Goal: Task Accomplishment & Management: Manage account settings

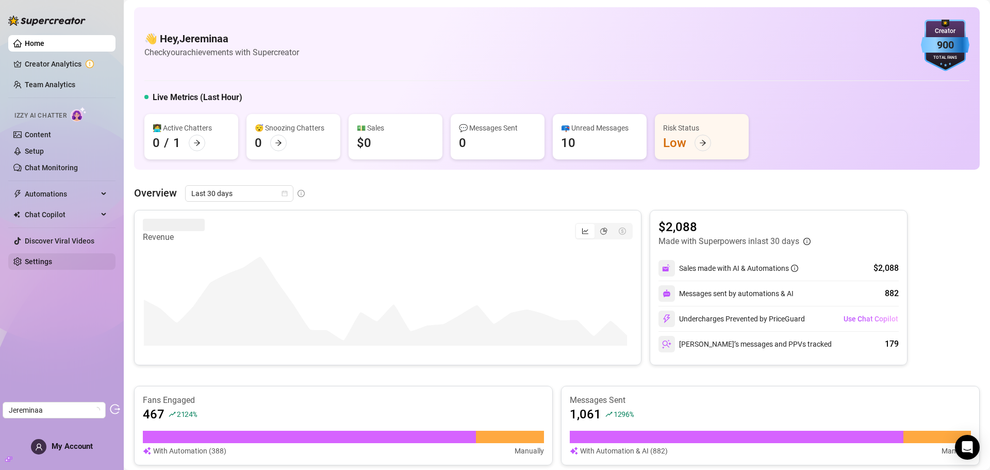
click at [50, 260] on link "Settings" at bounding box center [38, 261] width 27 height 8
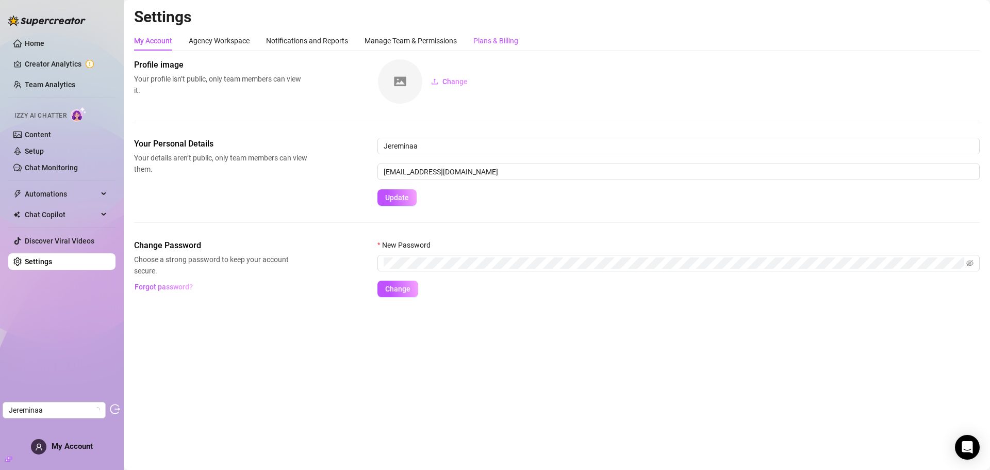
click at [494, 37] on div "Plans & Billing" at bounding box center [495, 40] width 45 height 11
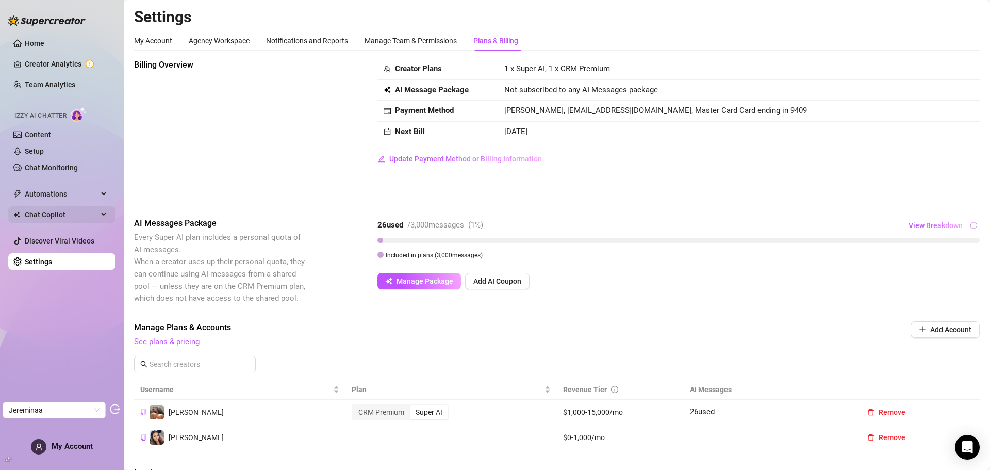
click at [60, 214] on span "Chat Copilot" at bounding box center [61, 214] width 73 height 17
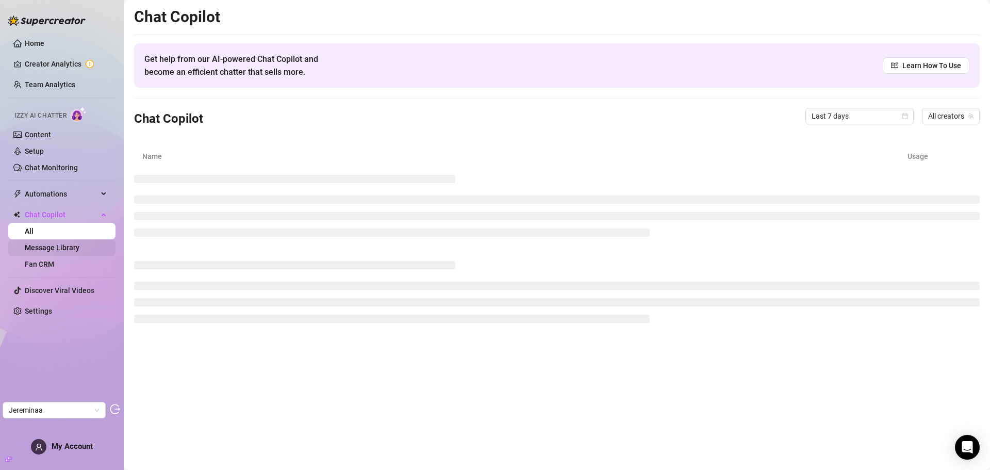
click at [53, 249] on link "Message Library" at bounding box center [52, 247] width 55 height 8
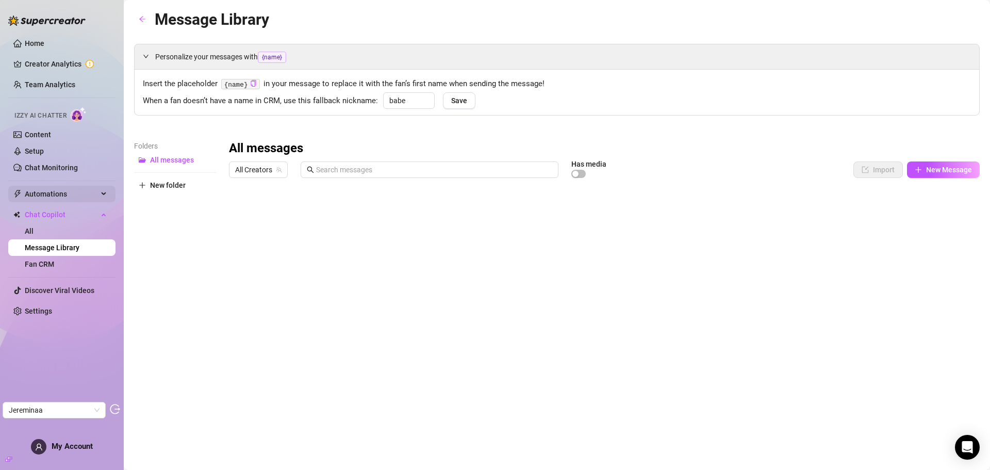
click at [66, 192] on span "Automations" at bounding box center [61, 194] width 73 height 17
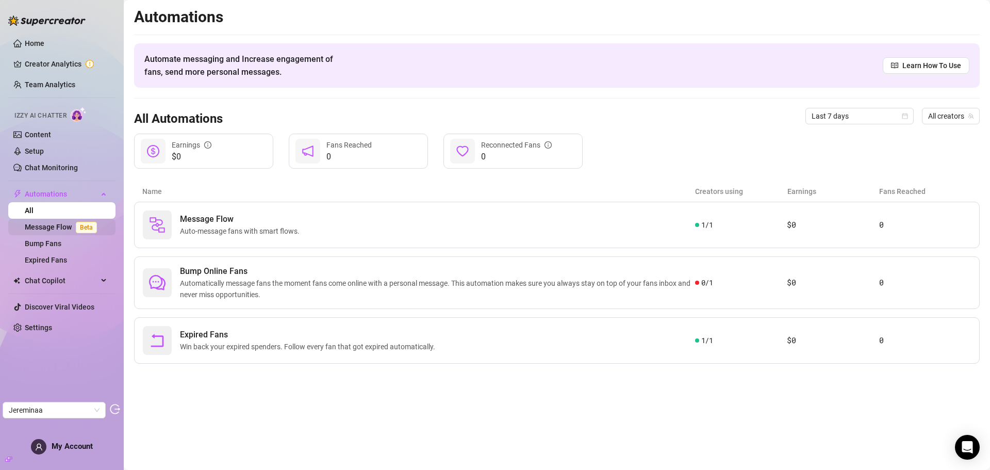
click at [54, 223] on link "Message Flow Beta" at bounding box center [63, 227] width 76 height 8
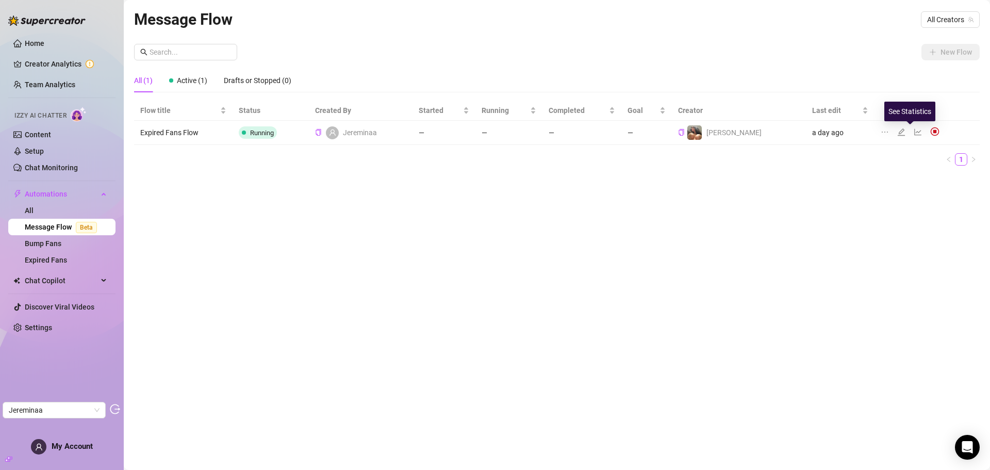
click at [914, 132] on icon "line-chart" at bounding box center [918, 132] width 8 height 8
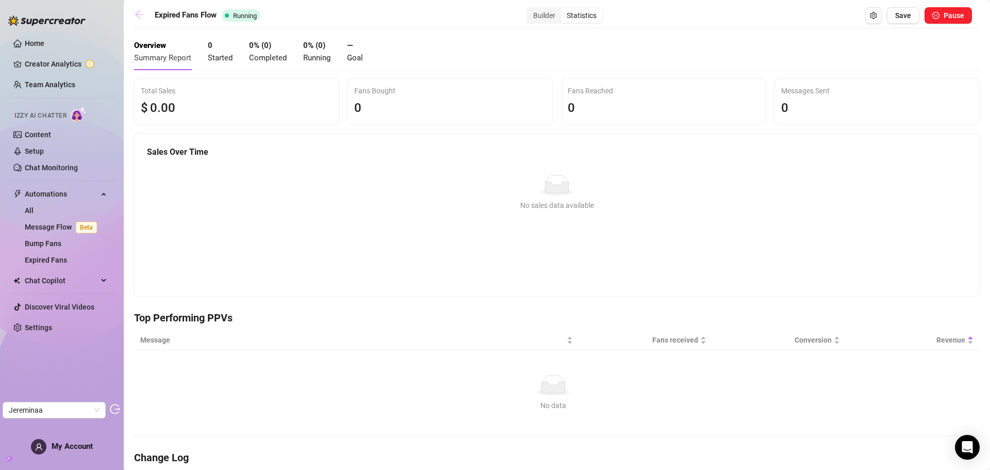
click at [141, 12] on icon "arrow-left" at bounding box center [139, 14] width 10 height 10
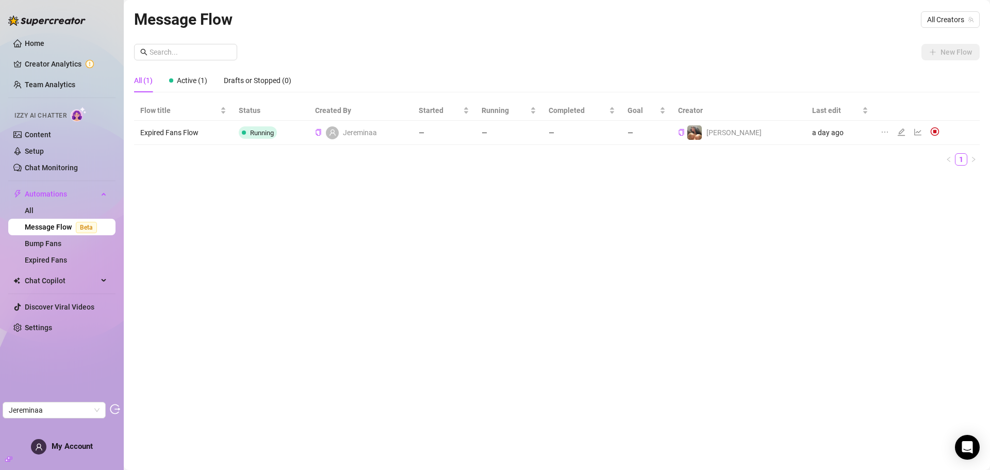
click at [288, 137] on td "Running" at bounding box center [271, 133] width 76 height 24
click at [45, 331] on link "Settings" at bounding box center [38, 327] width 27 height 8
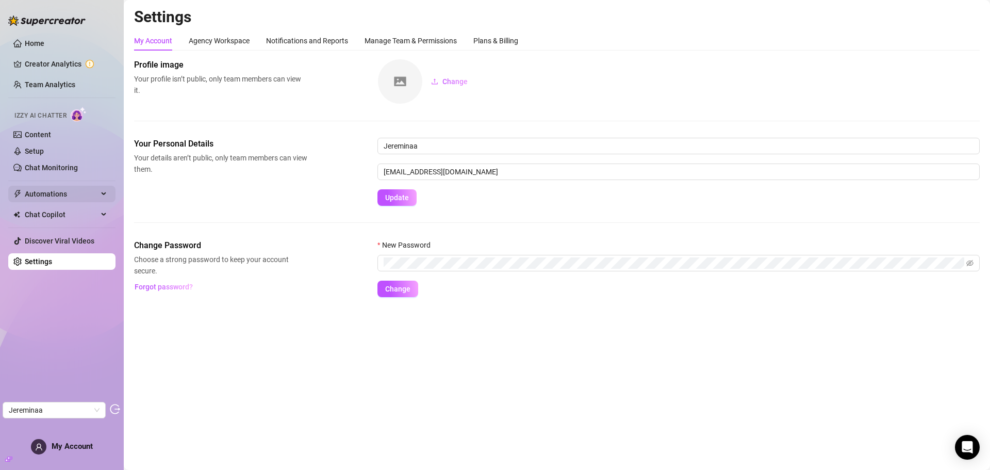
click at [72, 195] on span "Automations" at bounding box center [61, 194] width 73 height 17
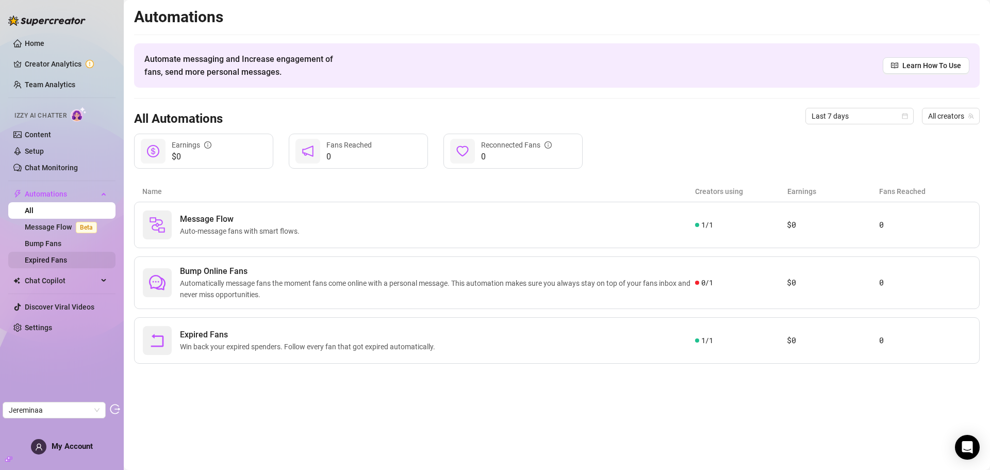
click at [51, 261] on link "Expired Fans" at bounding box center [46, 260] width 42 height 8
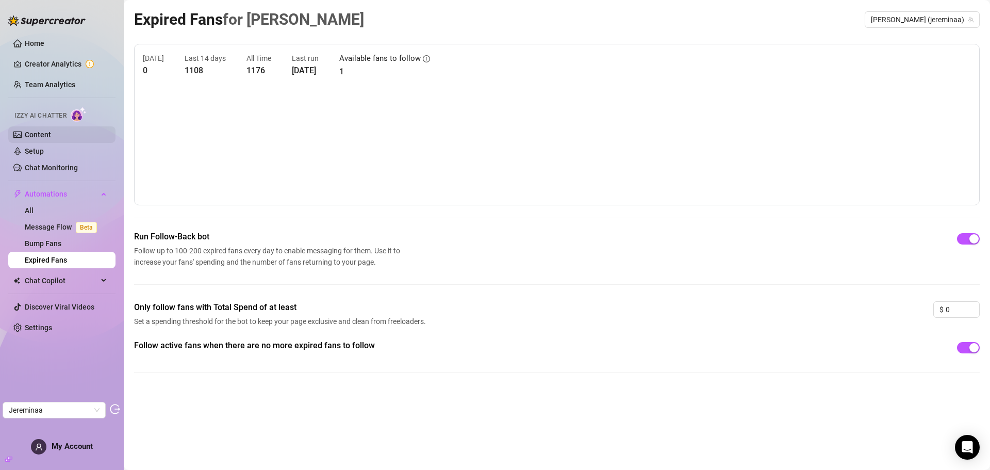
click at [41, 135] on link "Content" at bounding box center [38, 134] width 26 height 8
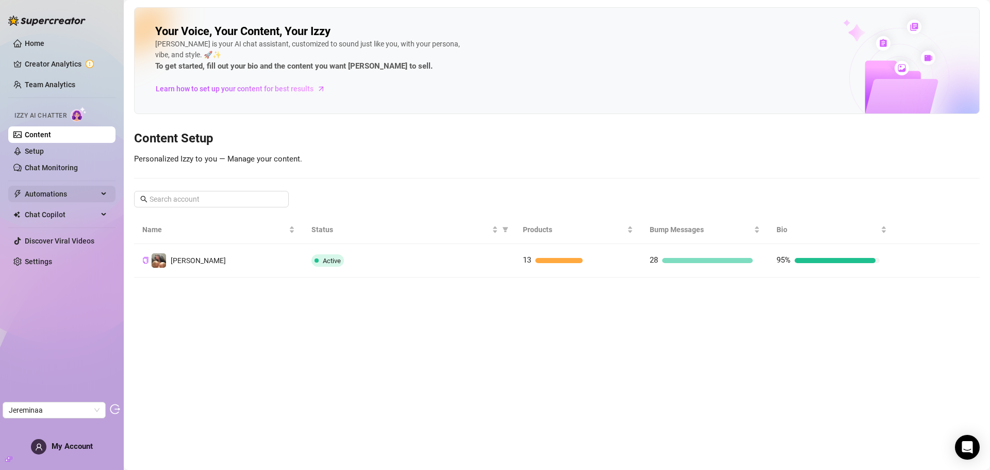
click at [68, 188] on span "Automations" at bounding box center [61, 194] width 73 height 17
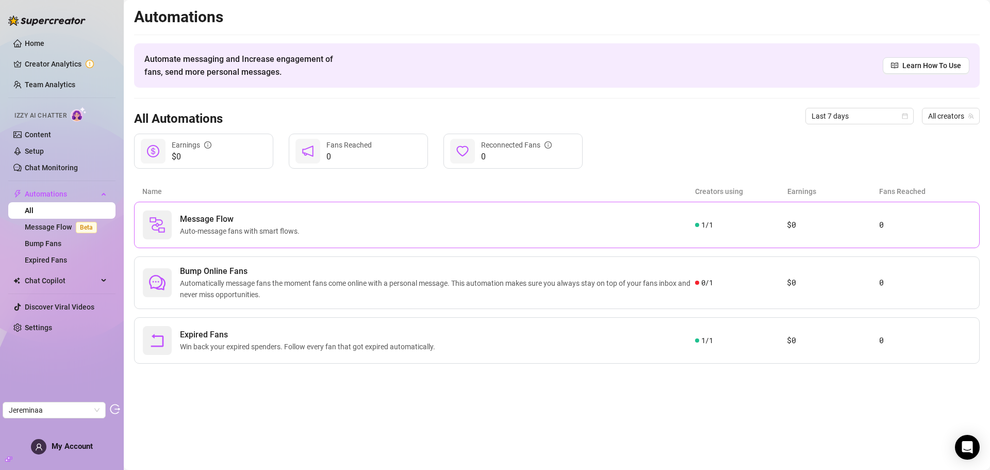
click at [300, 227] on span "Auto-message fans with smart flows." at bounding box center [242, 230] width 124 height 11
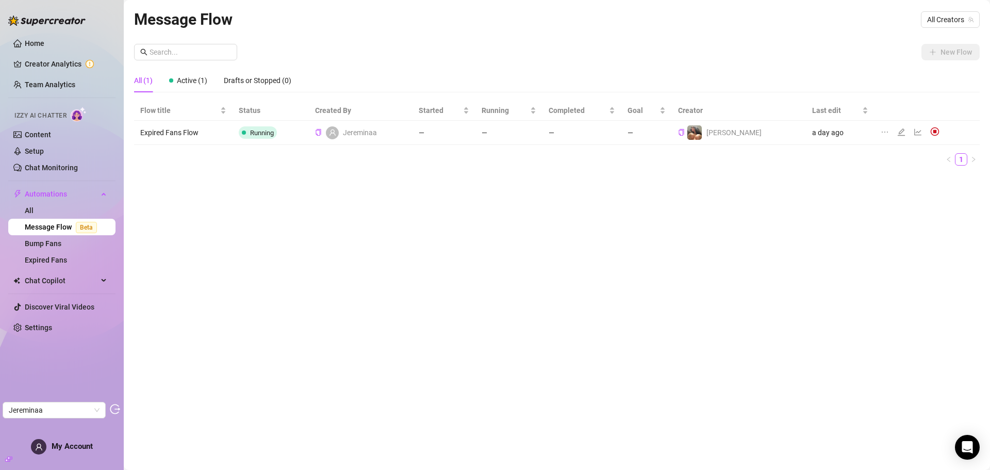
click at [897, 130] on icon "edit" at bounding box center [901, 132] width 8 height 8
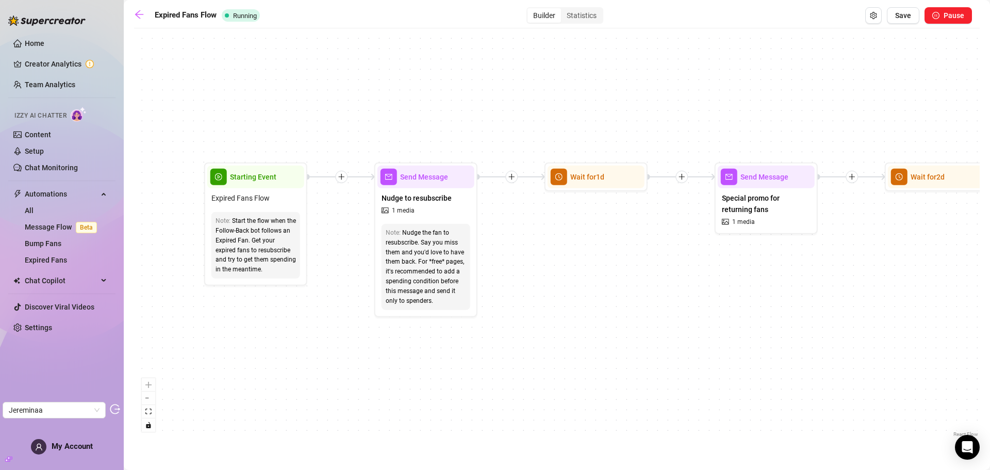
drag, startPoint x: 236, startPoint y: 235, endPoint x: 358, endPoint y: 233, distance: 122.3
click at [358, 233] on div "If True If False Send Message Send Message Wait for 2d Merge Send Message Follo…" at bounding box center [557, 237] width 846 height 406
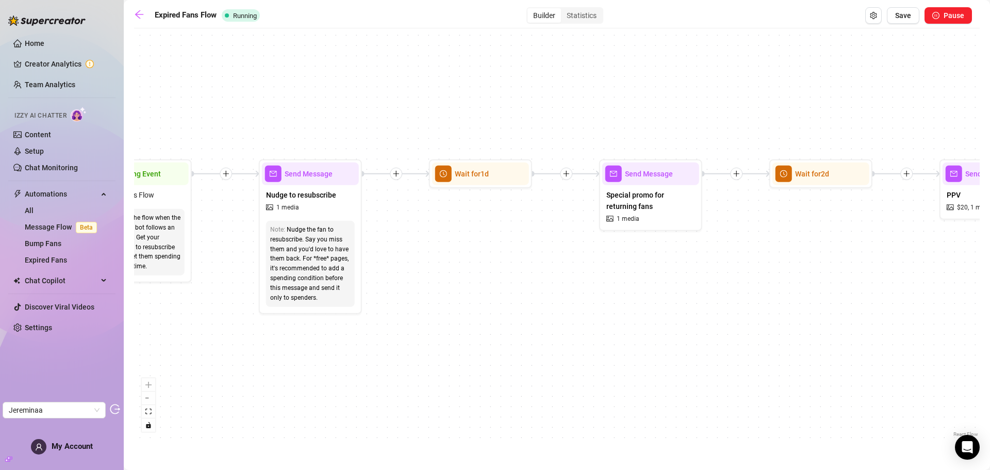
drag, startPoint x: 599, startPoint y: 261, endPoint x: 475, endPoint y: 254, distance: 124.5
click at [475, 254] on div "If True If False Send Message Send Message Wait for 2d Merge Send Message Follo…" at bounding box center [557, 237] width 846 height 406
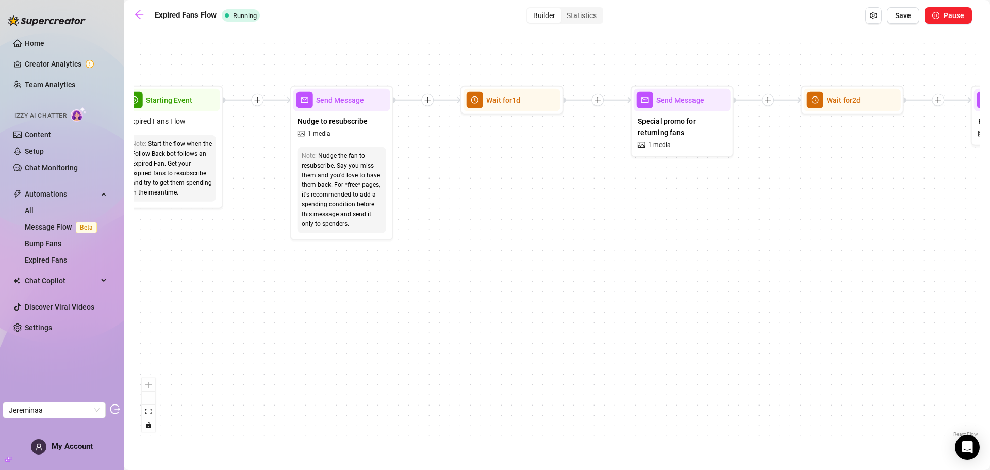
drag, startPoint x: 553, startPoint y: 266, endPoint x: 617, endPoint y: 191, distance: 98.0
click at [617, 191] on div "If True If False Send Message Send Message Wait for 2d Merge Send Message Follo…" at bounding box center [557, 237] width 846 height 406
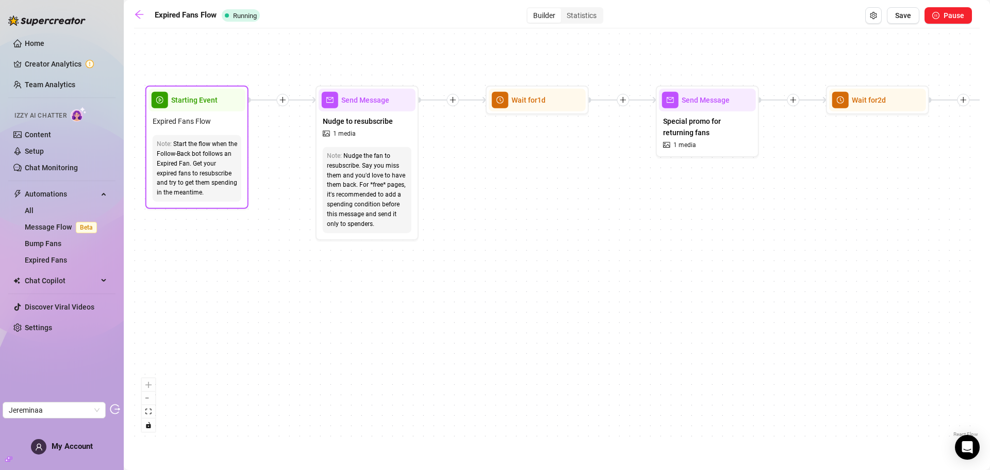
click at [226, 148] on div "Start the flow when the Follow-Back bot follows an Expired Fan. Get your expire…" at bounding box center [197, 168] width 80 height 58
click at [231, 128] on div "Expired Fans Flow" at bounding box center [197, 121] width 97 height 20
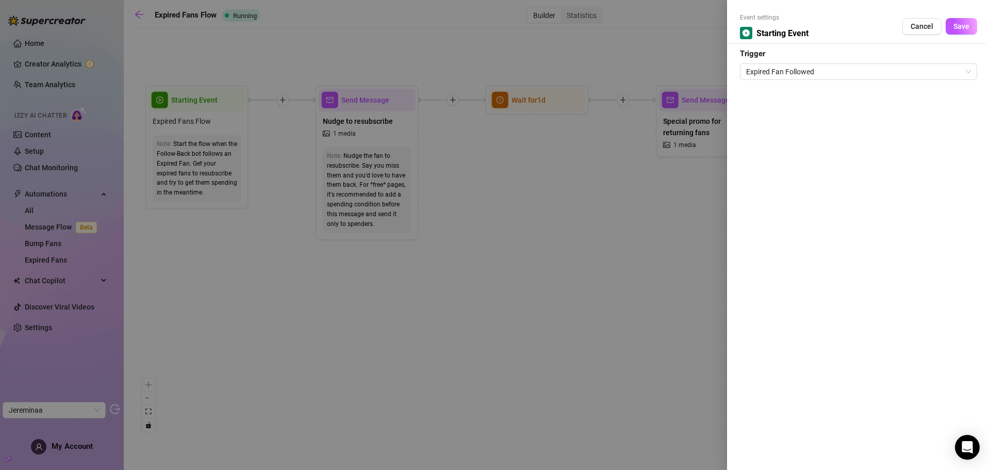
click at [593, 162] on div at bounding box center [495, 235] width 990 height 470
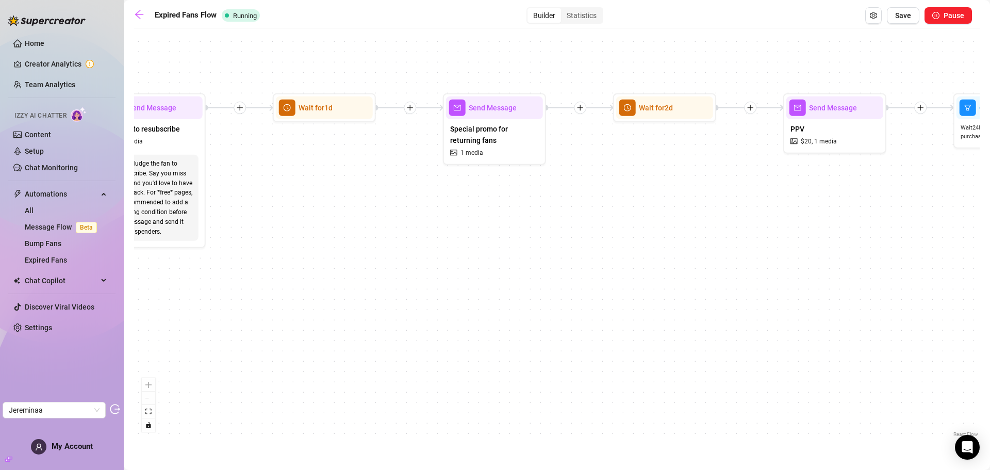
drag, startPoint x: 636, startPoint y: 179, endPoint x: 501, endPoint y: 182, distance: 135.7
click at [421, 187] on div "If True If False Send Message Send Message Wait for 2d Merge Send Message Follo…" at bounding box center [557, 237] width 846 height 406
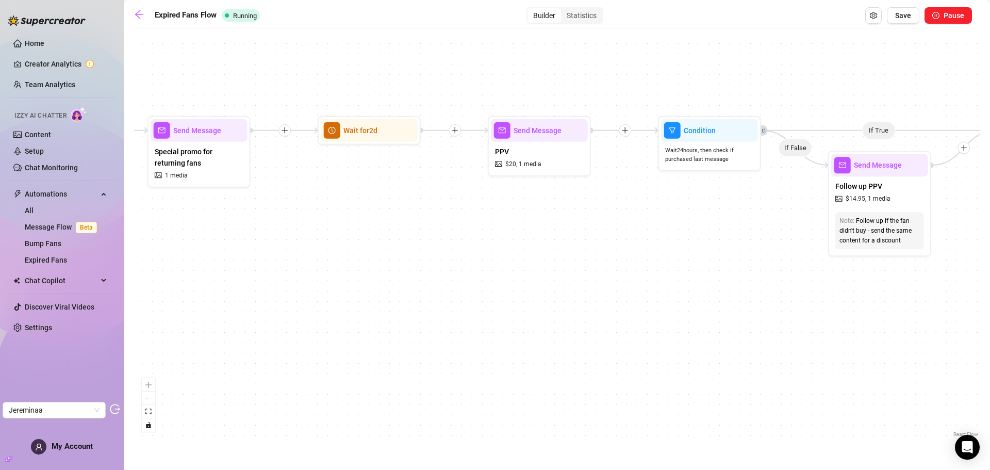
drag, startPoint x: 671, startPoint y: 221, endPoint x: 471, endPoint y: 222, distance: 200.1
click at [471, 222] on div "If True If False Send Message Send Message Wait for 2d Merge Send Message Follo…" at bounding box center [557, 237] width 846 height 406
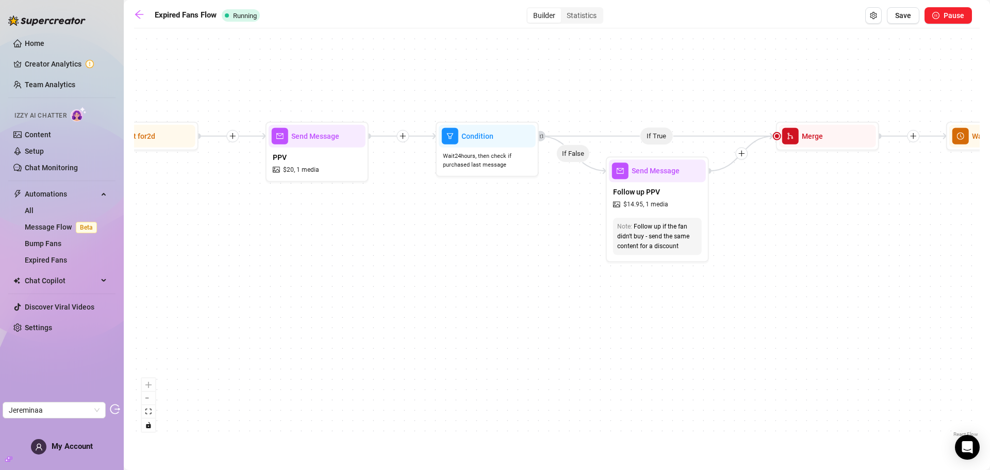
drag, startPoint x: 658, startPoint y: 221, endPoint x: 424, endPoint y: 226, distance: 234.2
click at [414, 226] on div "If True If False Send Message Send Message Wait for 2d Merge Send Message Follo…" at bounding box center [557, 237] width 846 height 406
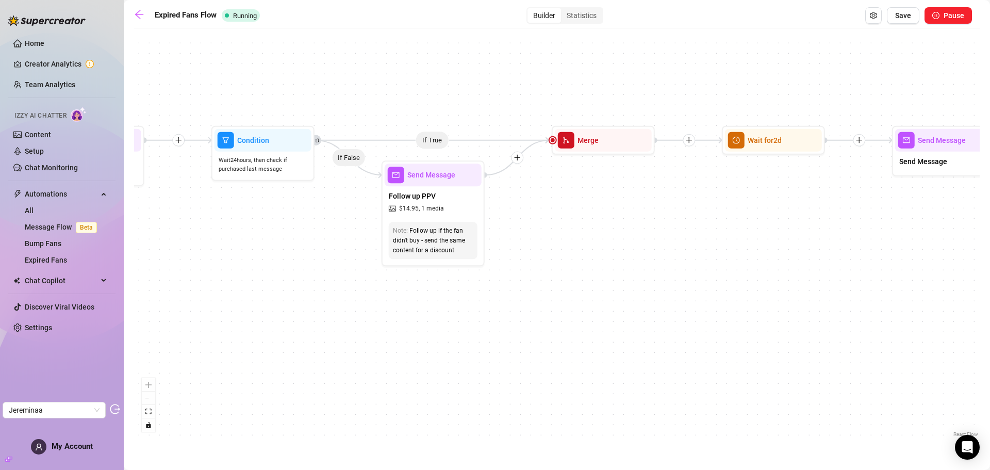
drag, startPoint x: 804, startPoint y: 236, endPoint x: 595, endPoint y: 240, distance: 208.9
click at [595, 240] on div "If True If False Send Message Send Message Wait for 2d Merge Send Message Follo…" at bounding box center [557, 237] width 846 height 406
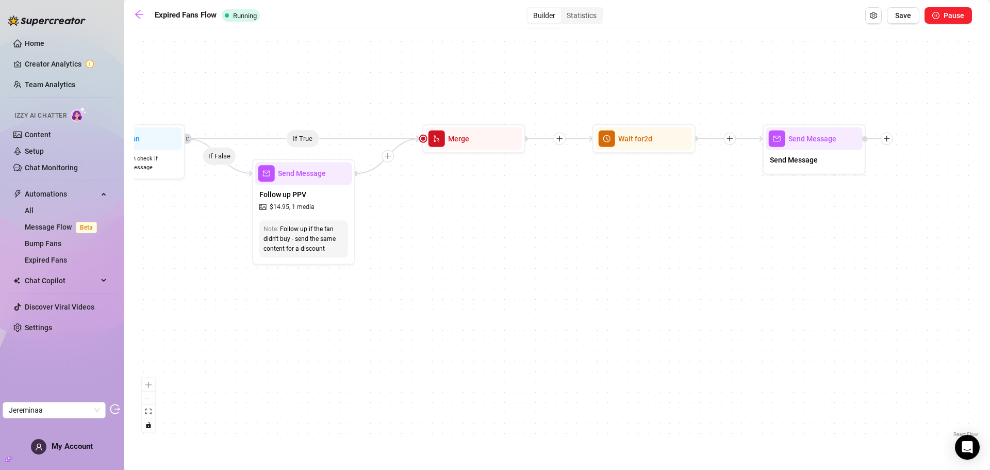
drag, startPoint x: 835, startPoint y: 233, endPoint x: 601, endPoint y: 228, distance: 233.2
click at [601, 228] on div "If True If False Send Message Send Message Wait for 2d Merge Send Message Follo…" at bounding box center [557, 237] width 846 height 406
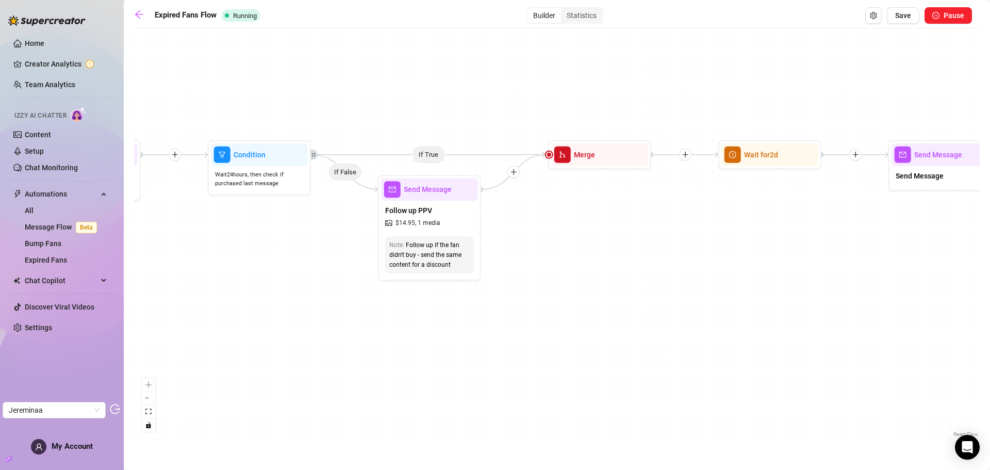
drag, startPoint x: 728, startPoint y: 248, endPoint x: 768, endPoint y: 259, distance: 41.3
click at [808, 254] on div "If True If False Send Message Send Message Wait for 2d Merge Send Message Follo…" at bounding box center [557, 237] width 846 height 406
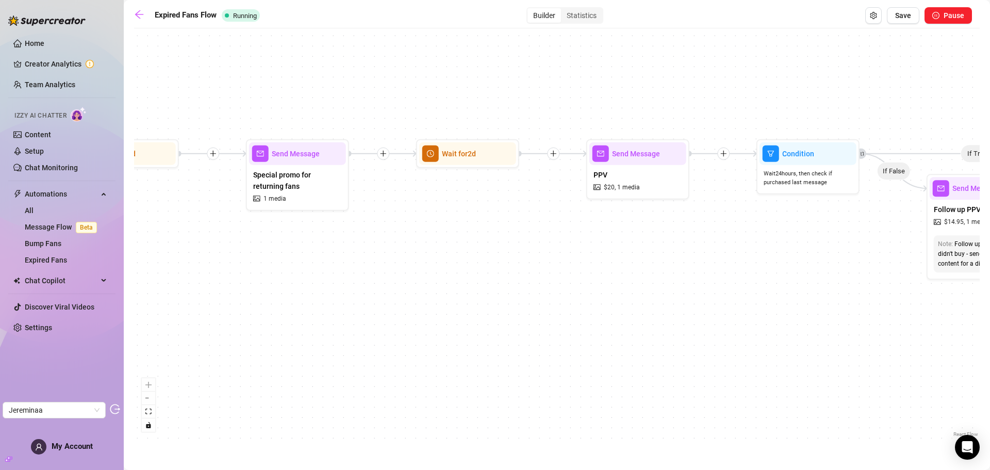
drag, startPoint x: 341, startPoint y: 276, endPoint x: 833, endPoint y: 269, distance: 491.6
click at [880, 263] on div "If True If False Send Message Send Message Wait for 2d Merge Send Message Follo…" at bounding box center [557, 237] width 846 height 406
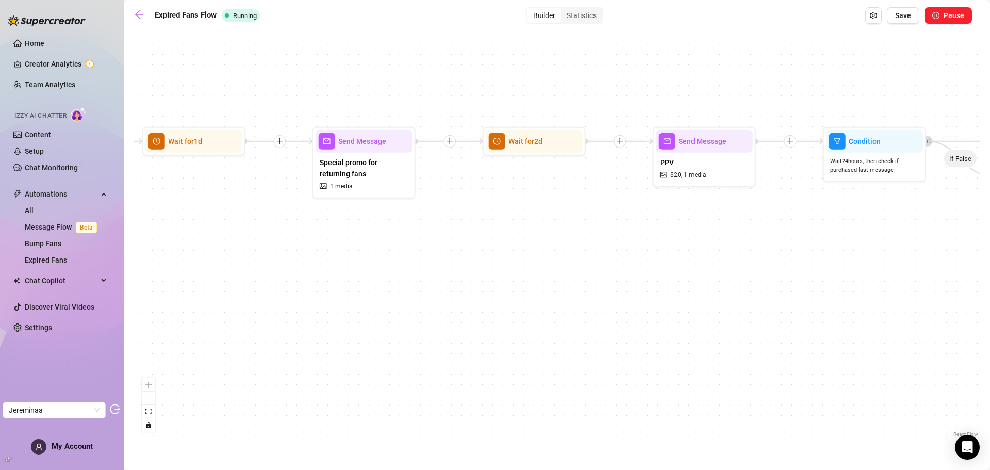
drag, startPoint x: 524, startPoint y: 272, endPoint x: 726, endPoint y: 244, distance: 204.0
click at [726, 244] on div "If True If False Send Message Send Message Wait for 2d Merge Send Message Follo…" at bounding box center [557, 237] width 846 height 406
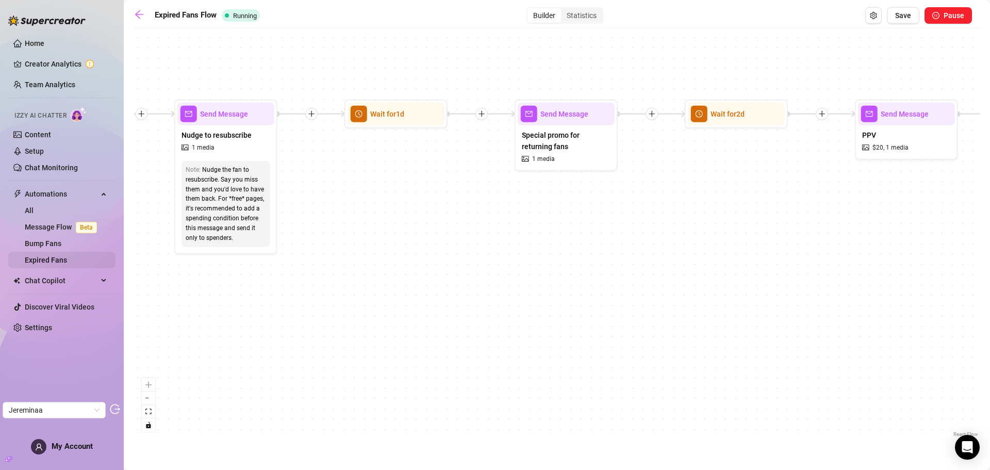
click at [49, 261] on link "Expired Fans" at bounding box center [46, 260] width 42 height 8
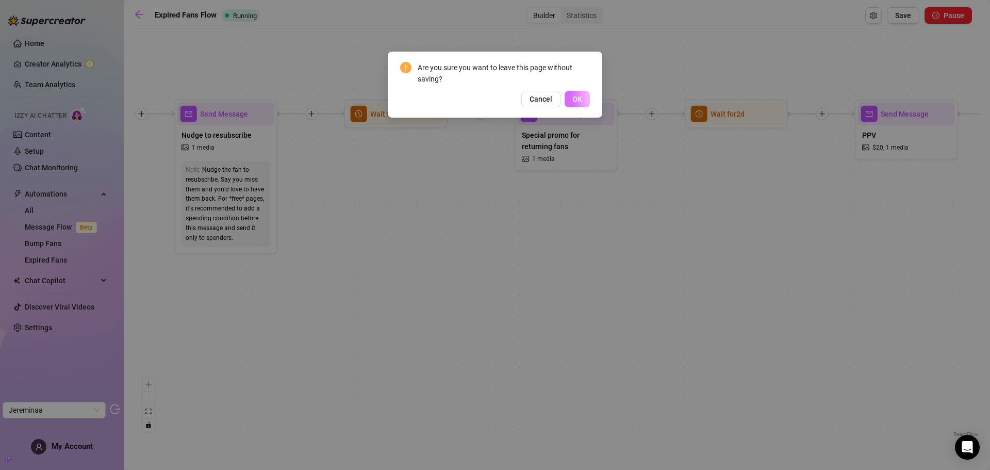
click at [579, 95] on span "OK" at bounding box center [577, 99] width 10 height 8
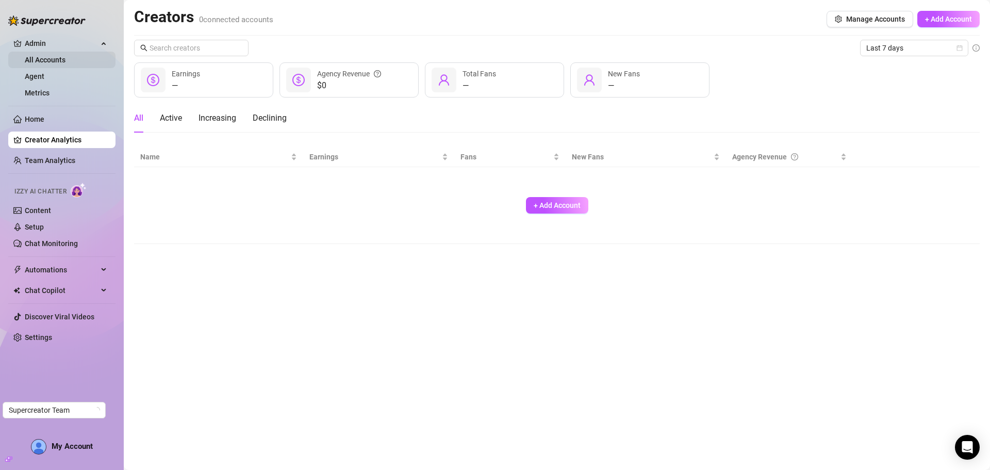
click at [43, 57] on link "All Accounts" at bounding box center [45, 60] width 41 height 8
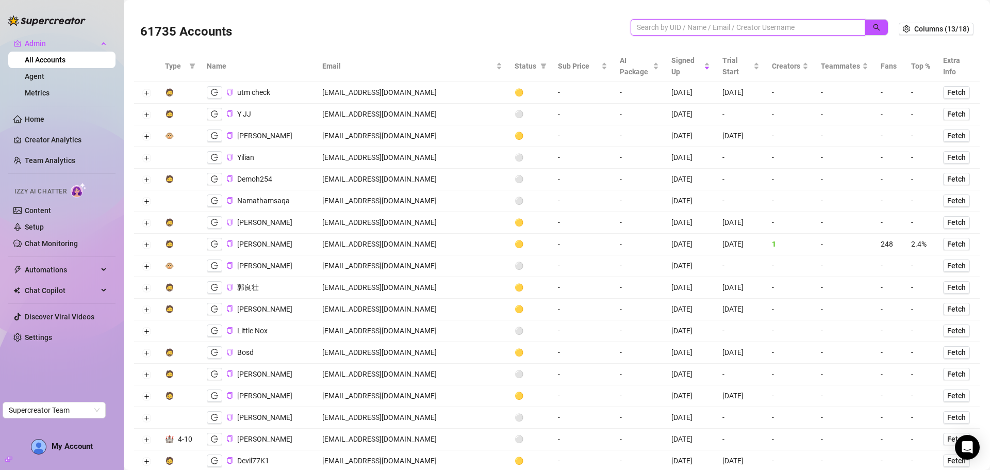
click at [689, 25] on input "search" at bounding box center [744, 27] width 214 height 11
paste input "oigABqwGXEZEVl4CMtXLbMeV0yG3"
click at [865, 30] on button "button" at bounding box center [877, 27] width 24 height 17
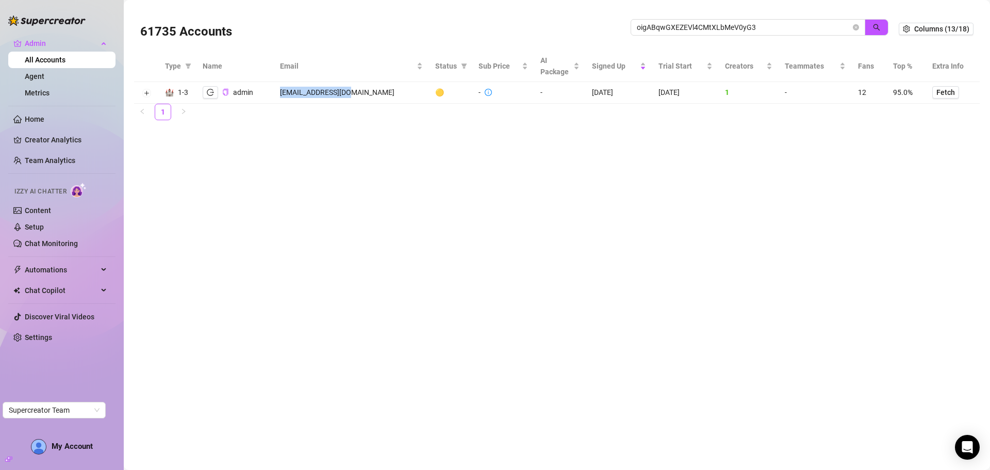
drag, startPoint x: 354, startPoint y: 94, endPoint x: 275, endPoint y: 99, distance: 79.0
click at [275, 99] on tr "🏰 1-3 admin admin@milosh.click 🟡 - - 5/8/2025 5/8/2025 1 - 12 95.0% Fetch" at bounding box center [557, 93] width 846 height 22
copy tr "admin@milosh.click"
drag, startPoint x: 784, startPoint y: 24, endPoint x: 580, endPoint y: 27, distance: 203.8
click at [580, 27] on div "61735 Accounts oigABqwGXEZEVl4CMtXLbMeV0yG3" at bounding box center [519, 28] width 759 height 35
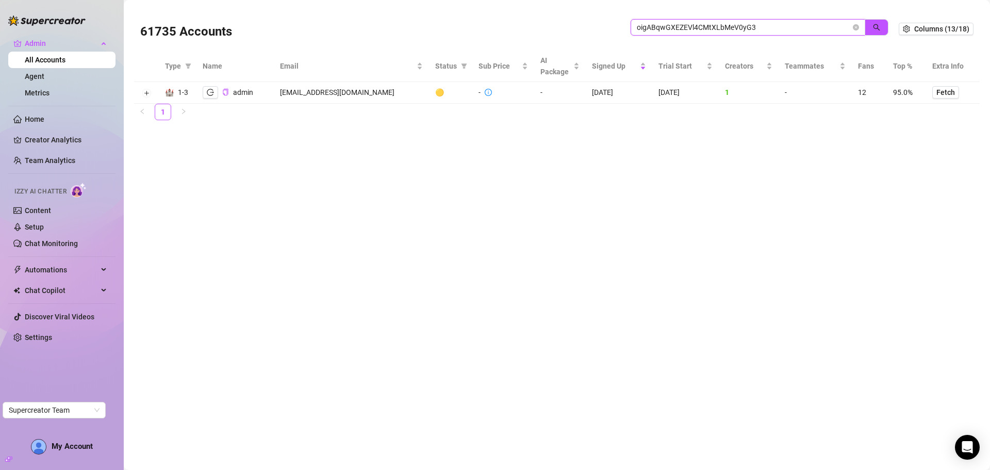
paste input "mokangimanagement@gmail.com"
click at [879, 27] on icon "search" at bounding box center [876, 27] width 7 height 7
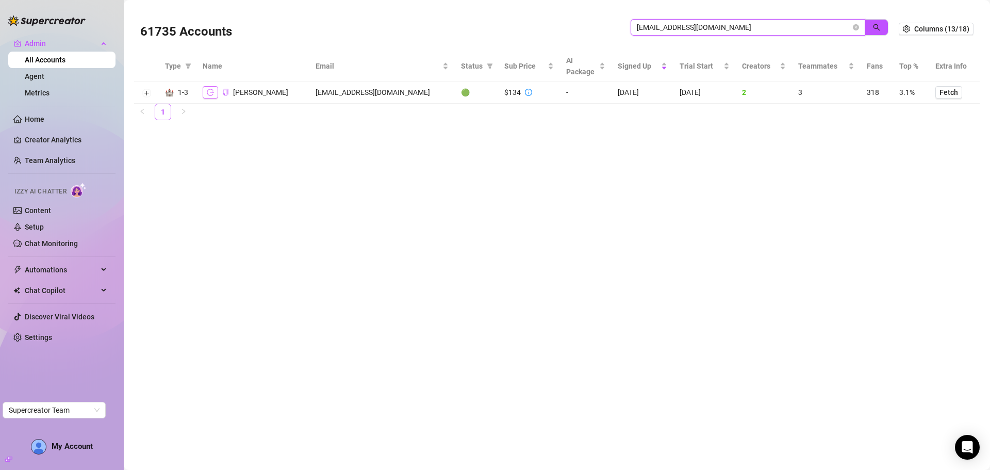
type input "mokangimanagement@gmail.com"
click at [204, 88] on button "button" at bounding box center [210, 92] width 15 height 12
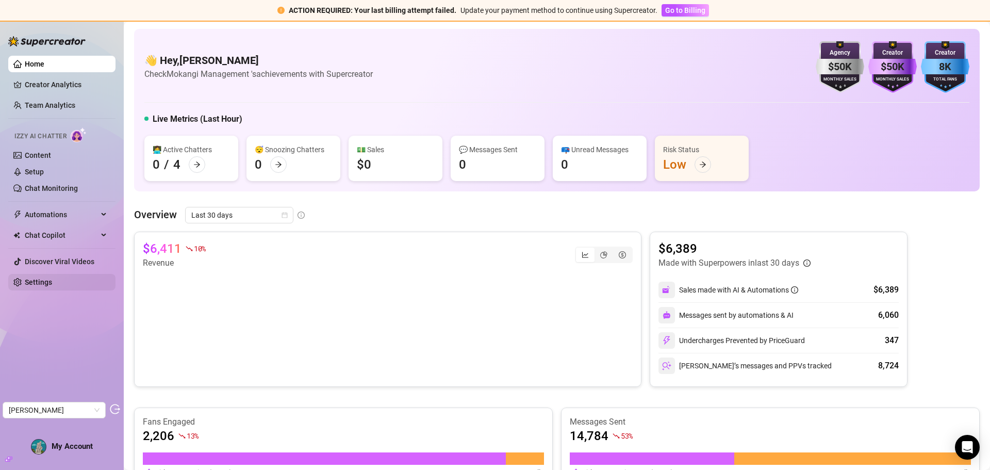
click at [46, 281] on link "Settings" at bounding box center [38, 282] width 27 height 8
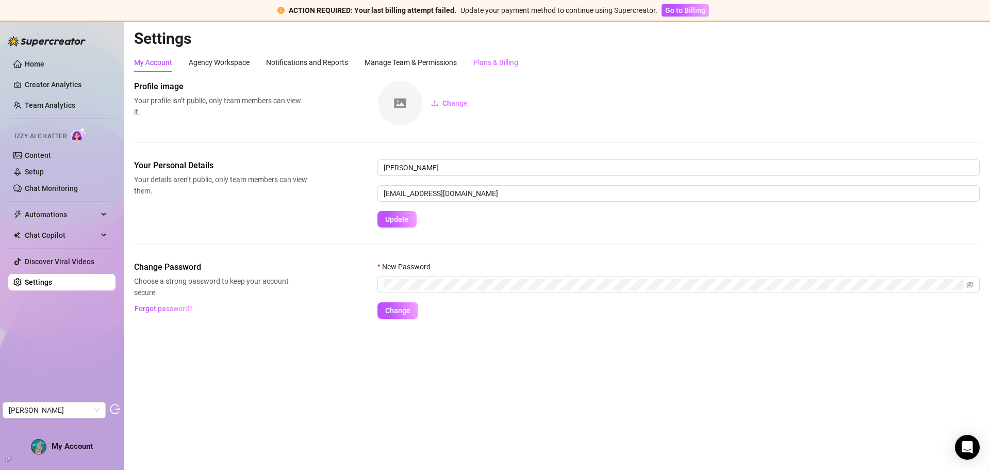
click at [487, 55] on div "Plans & Billing" at bounding box center [495, 63] width 45 height 20
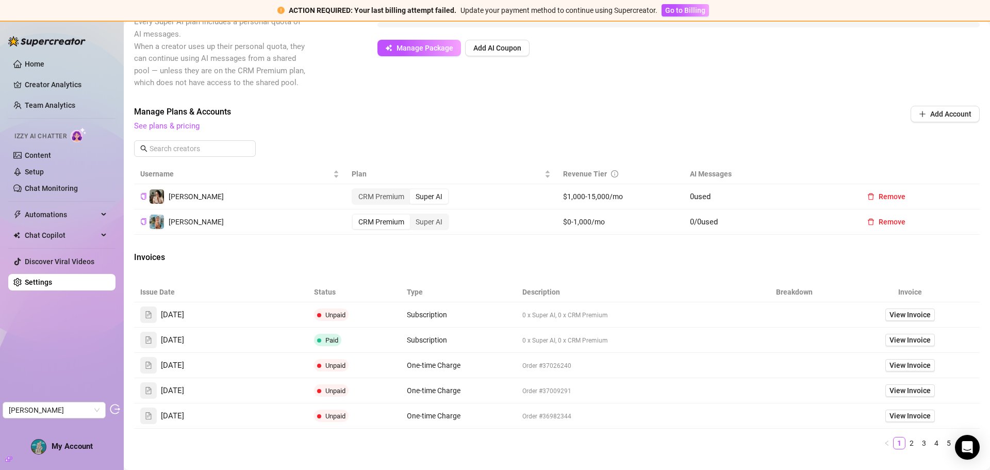
scroll to position [386, 0]
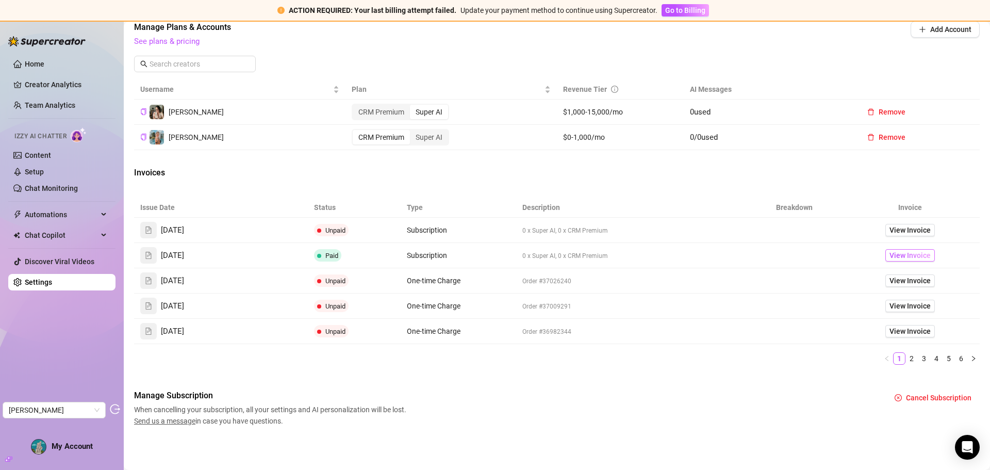
click at [898, 256] on span "View Invoice" at bounding box center [910, 255] width 41 height 11
click at [896, 226] on span "View Invoice" at bounding box center [910, 229] width 41 height 11
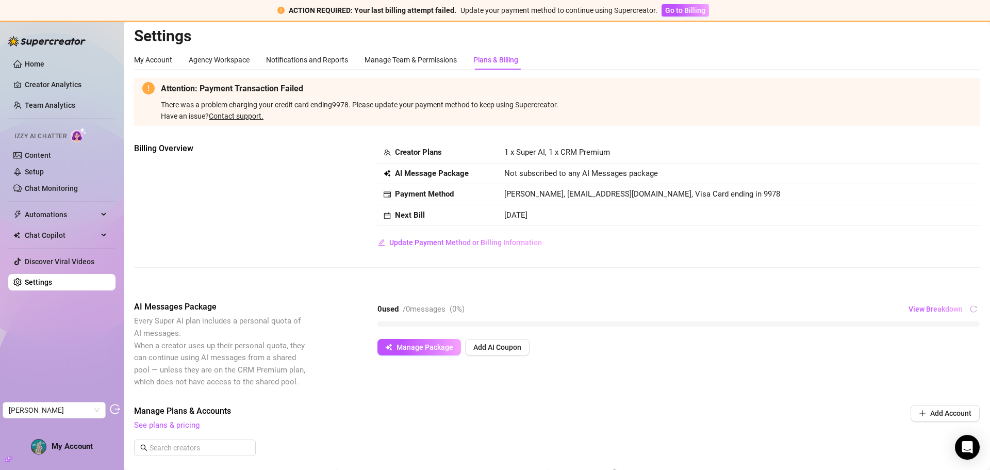
scroll to position [0, 0]
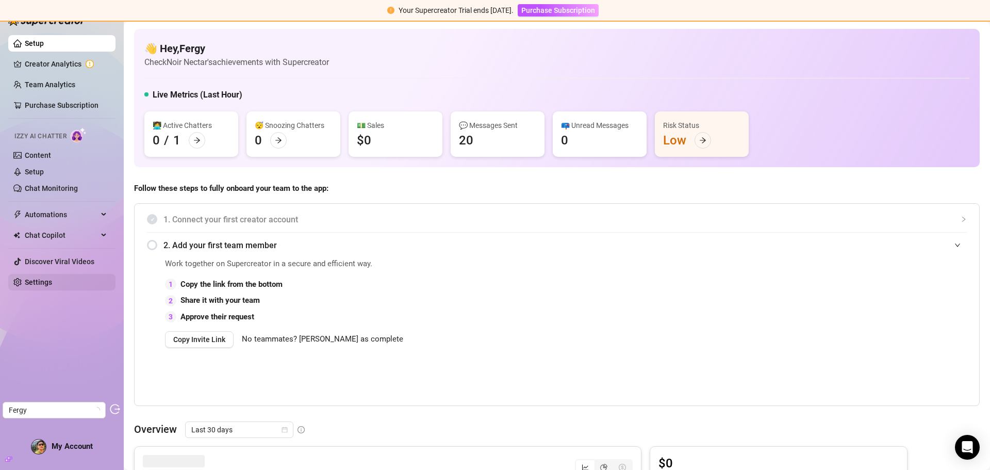
click at [51, 282] on link "Settings" at bounding box center [38, 282] width 27 height 8
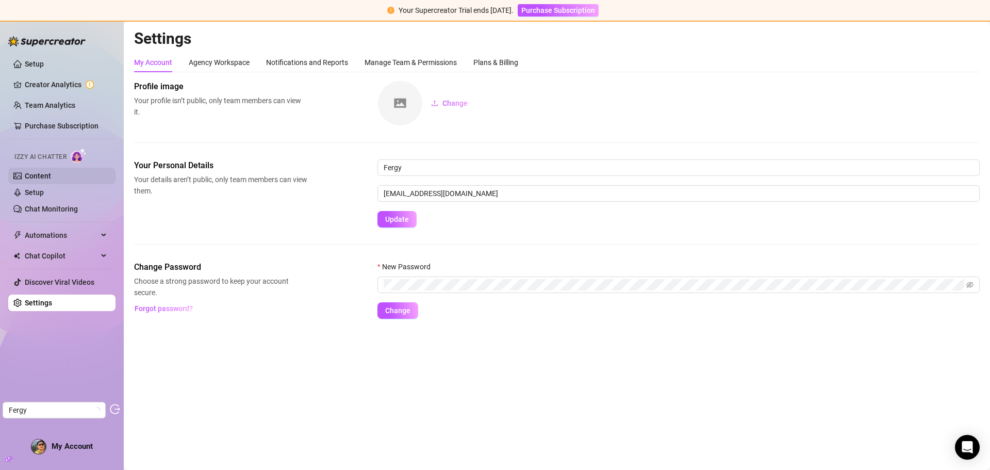
click at [51, 172] on link "Content" at bounding box center [38, 176] width 26 height 8
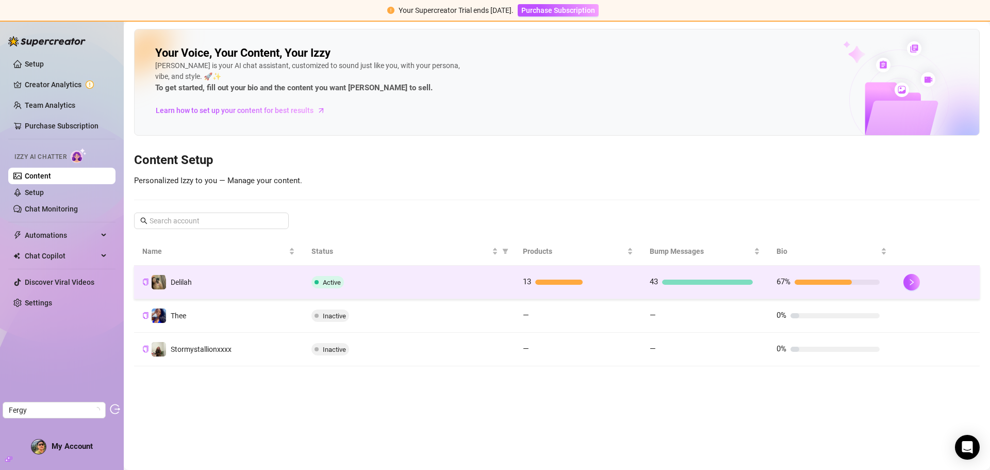
click at [473, 276] on div "Active" at bounding box center [409, 282] width 195 height 12
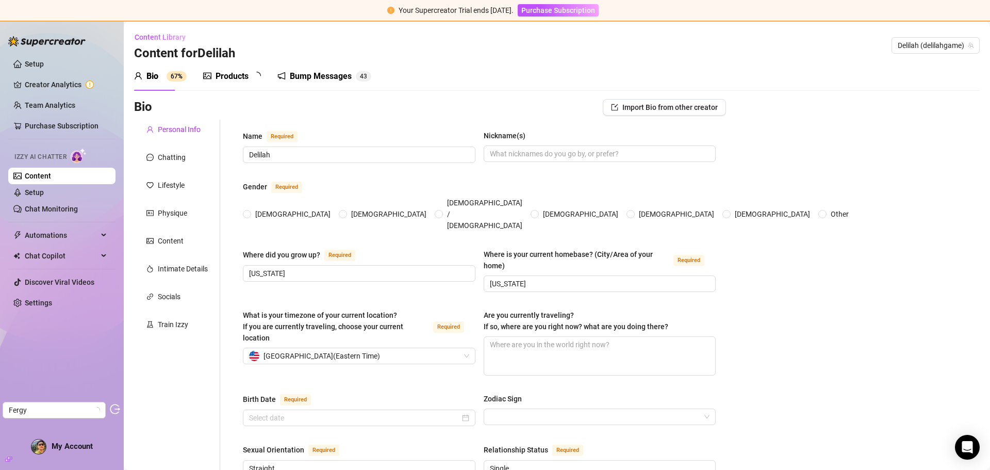
radio input "true"
type input "August 13th, 2000"
click at [44, 191] on link "Setup" at bounding box center [34, 192] width 19 height 8
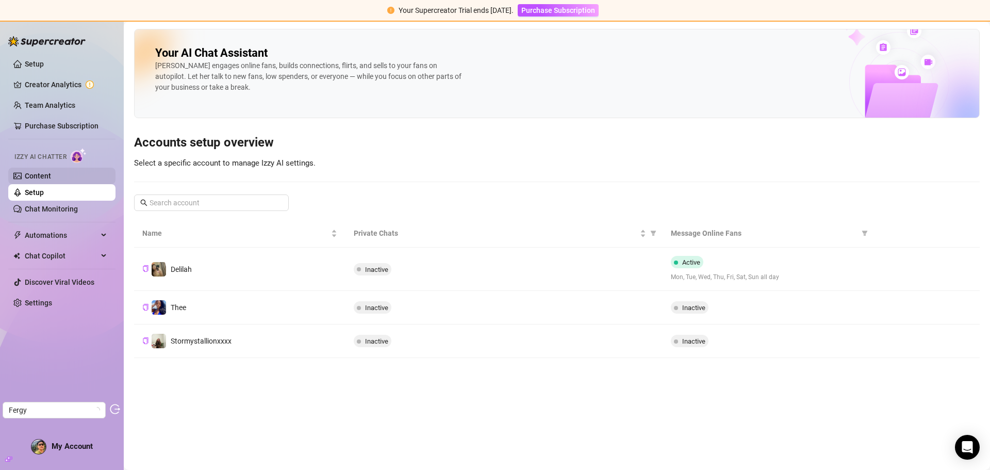
click at [51, 173] on link "Content" at bounding box center [38, 176] width 26 height 8
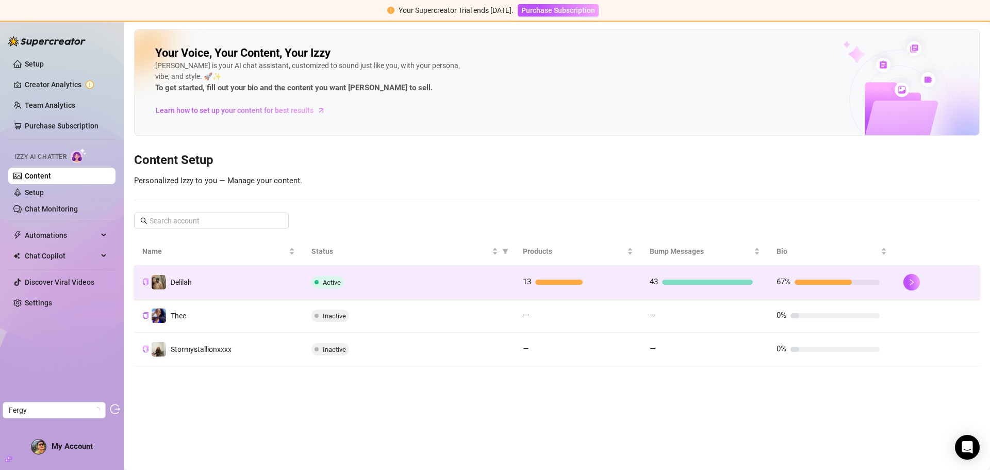
click at [403, 272] on td "Active" at bounding box center [408, 283] width 211 height 34
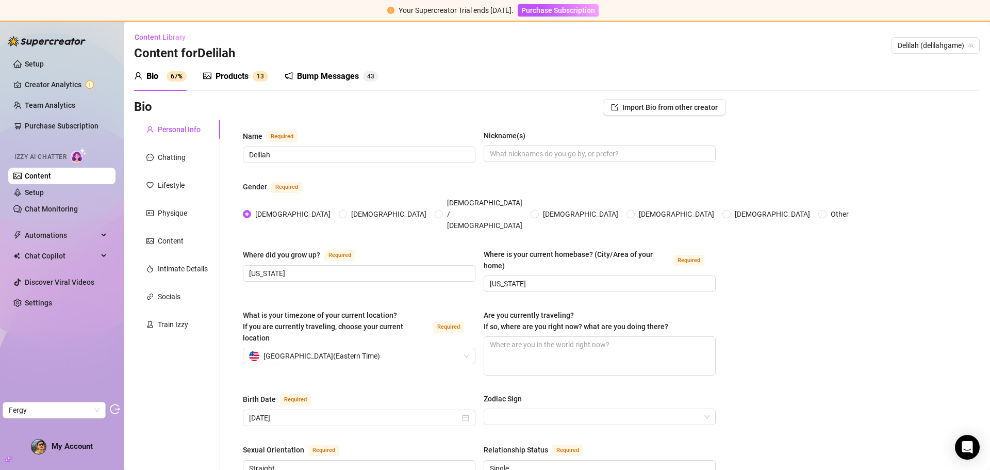
click at [243, 77] on div "Products" at bounding box center [232, 76] width 33 height 12
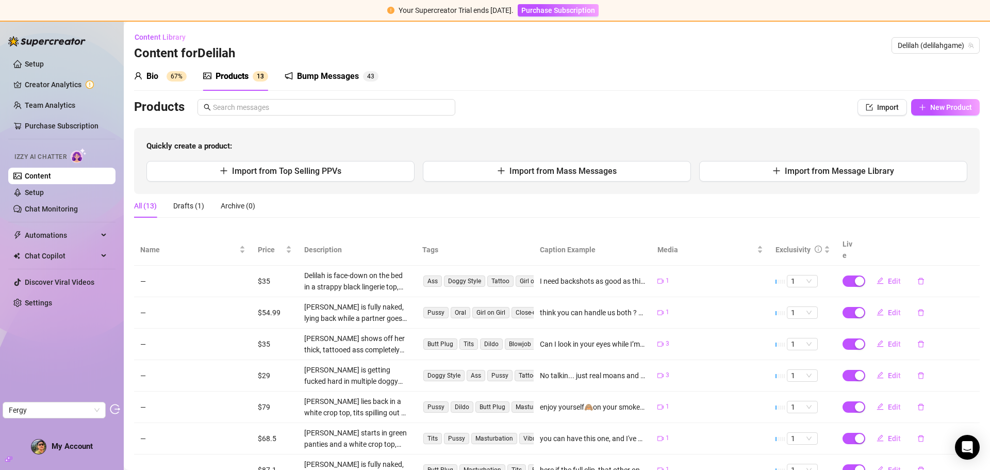
click at [161, 79] on div "Bio 67%" at bounding box center [160, 76] width 53 height 12
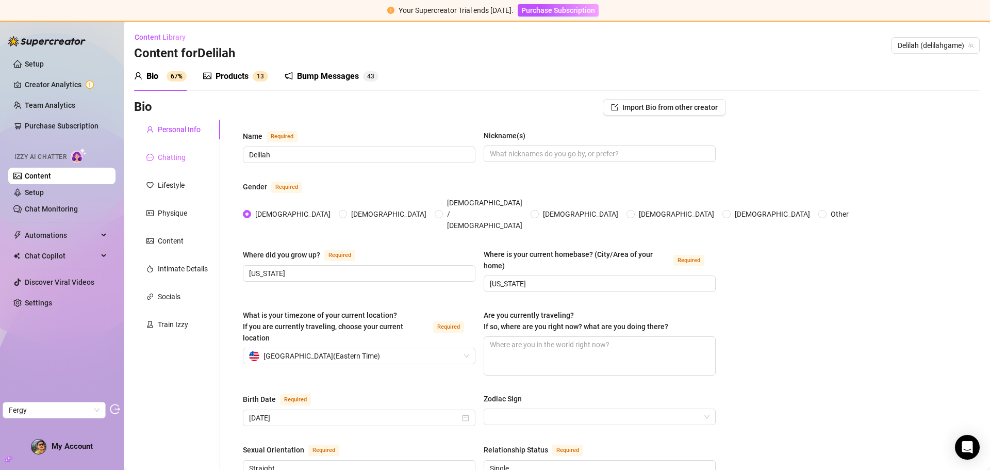
click at [175, 164] on div "Chatting" at bounding box center [177, 158] width 86 height 20
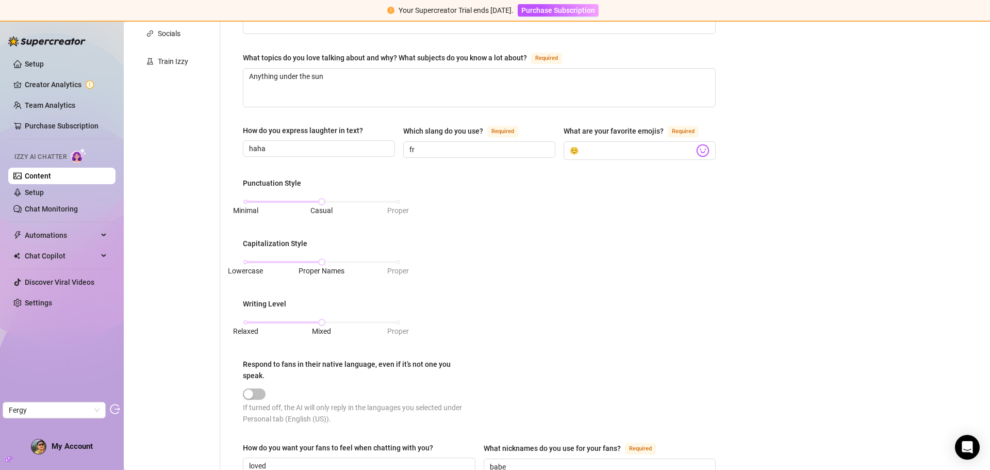
scroll to position [96, 0]
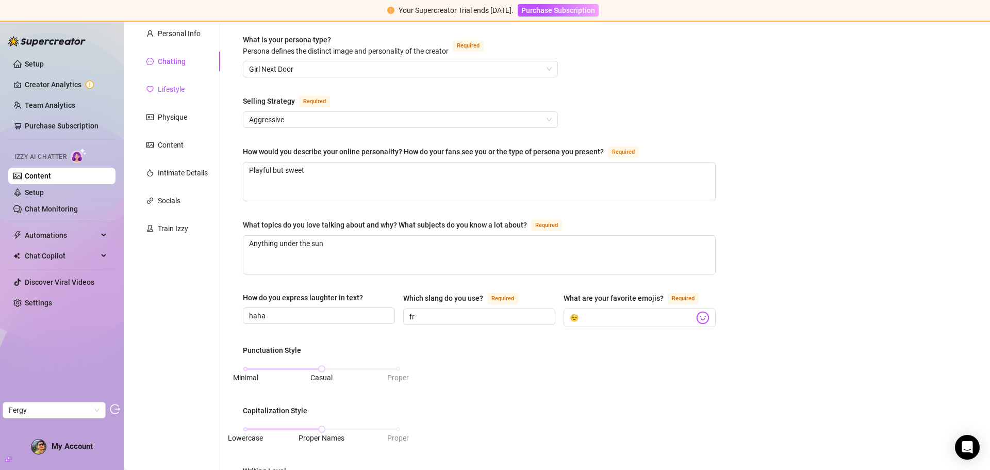
click at [167, 85] on div "Lifestyle" at bounding box center [171, 89] width 27 height 11
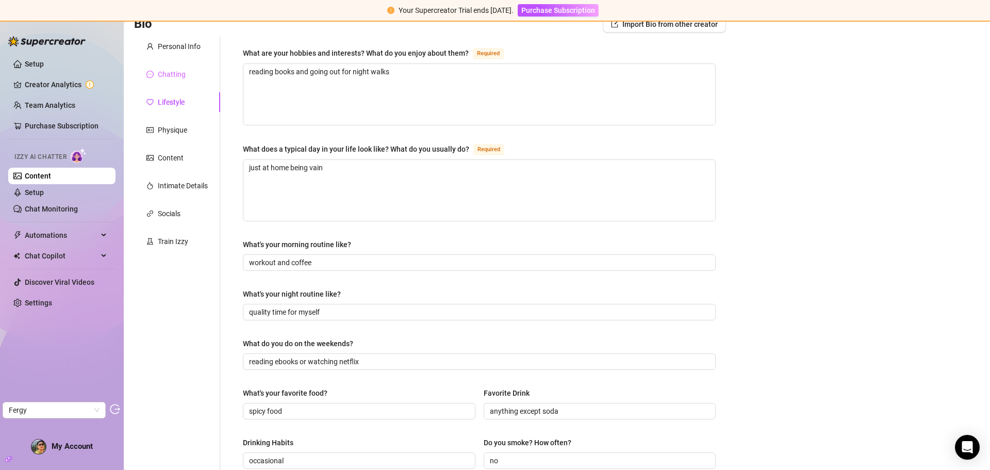
scroll to position [0, 0]
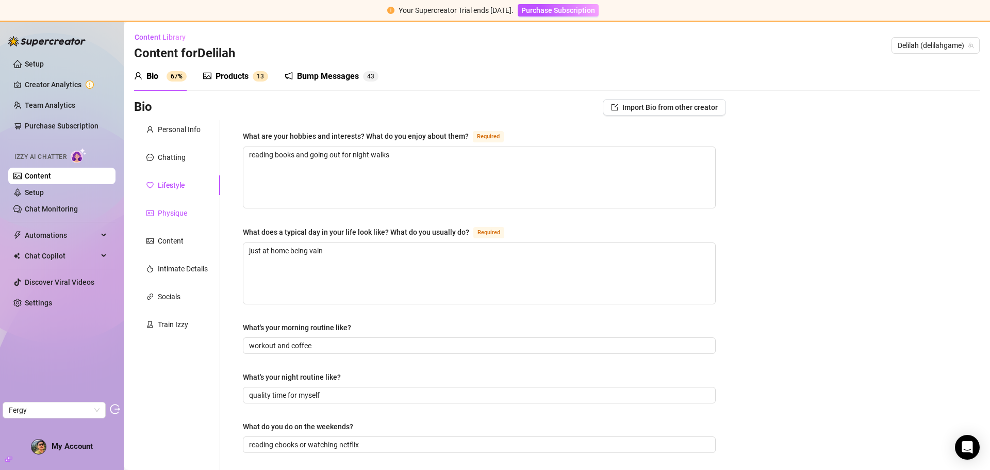
click at [169, 209] on div "Physique" at bounding box center [172, 212] width 29 height 11
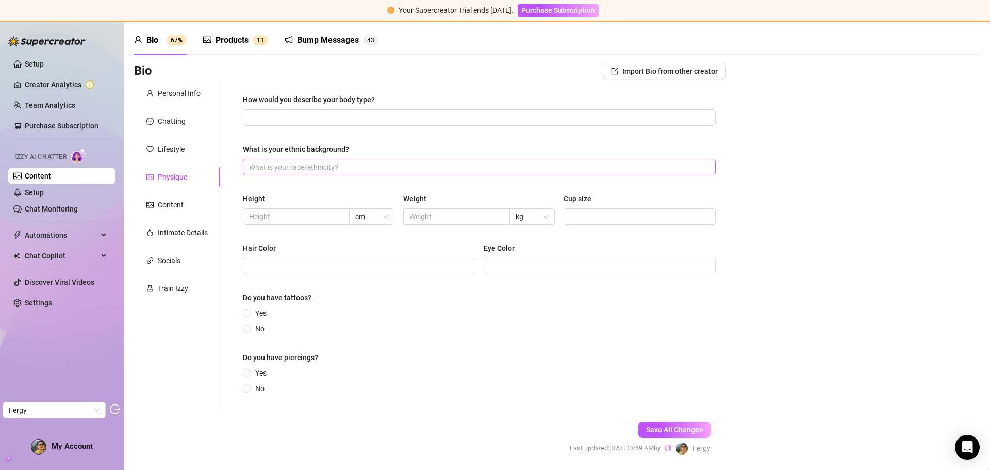
scroll to position [70, 0]
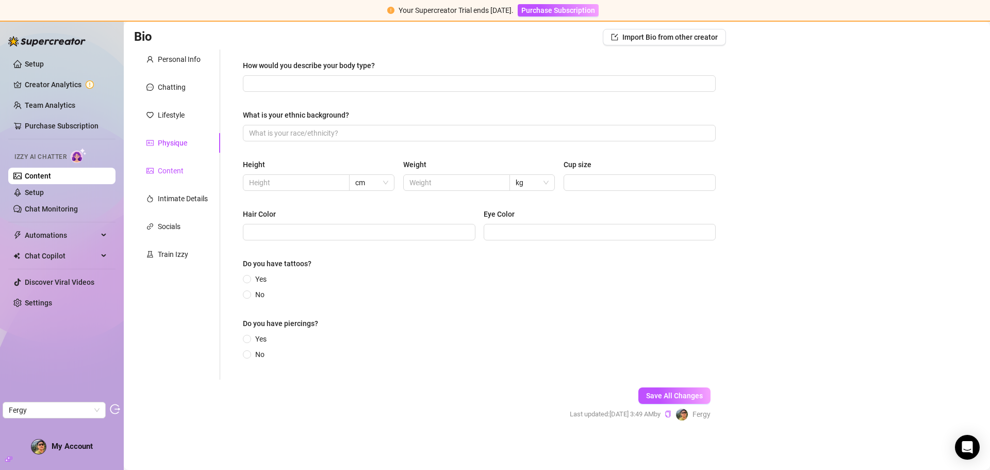
click at [178, 171] on div "Content" at bounding box center [171, 170] width 26 height 11
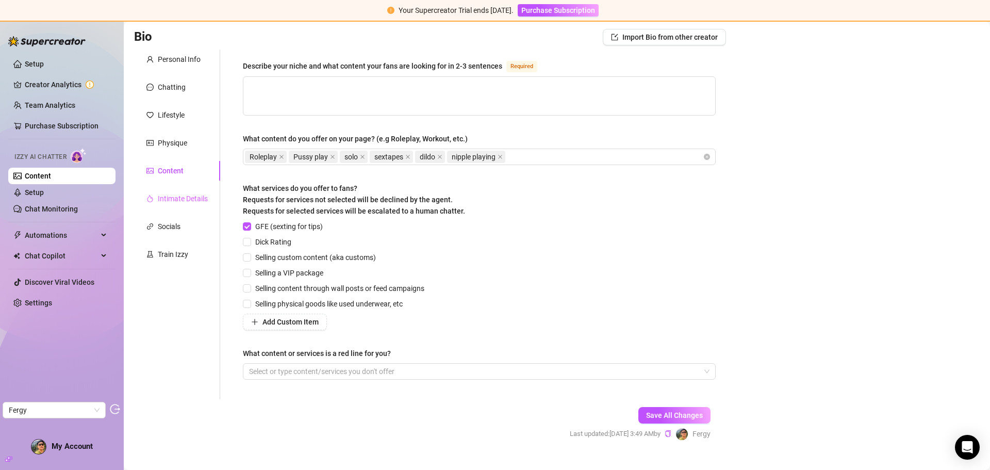
click at [178, 205] on div "Intimate Details" at bounding box center [177, 199] width 86 height 20
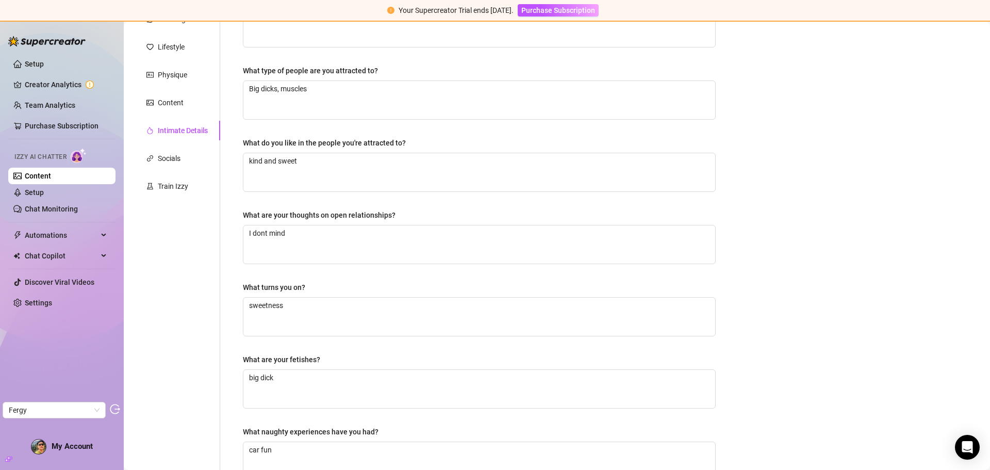
scroll to position [173, 0]
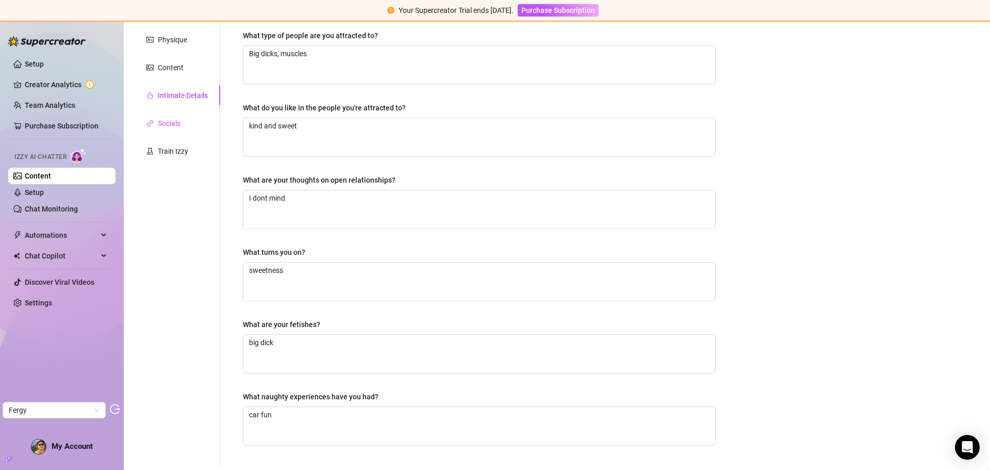
click at [175, 127] on div "Socials" at bounding box center [169, 123] width 23 height 11
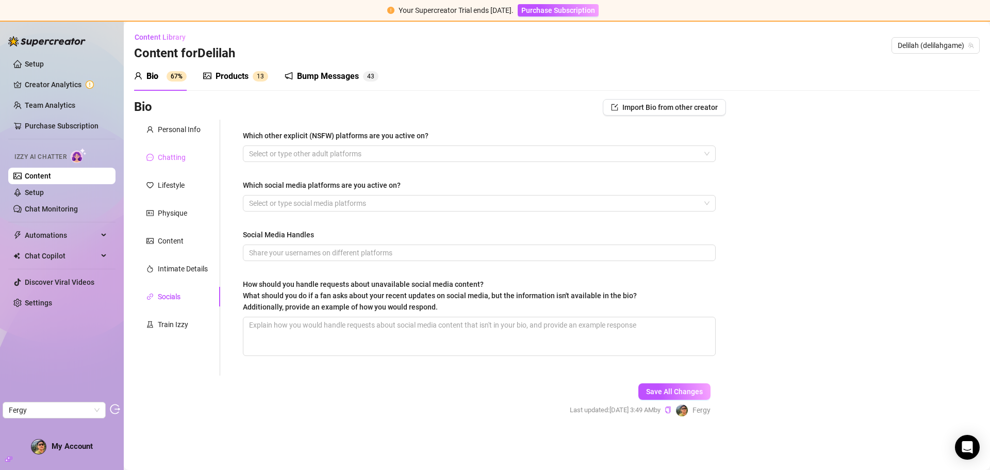
scroll to position [0, 0]
click at [176, 325] on div "Train Izzy" at bounding box center [173, 324] width 30 height 11
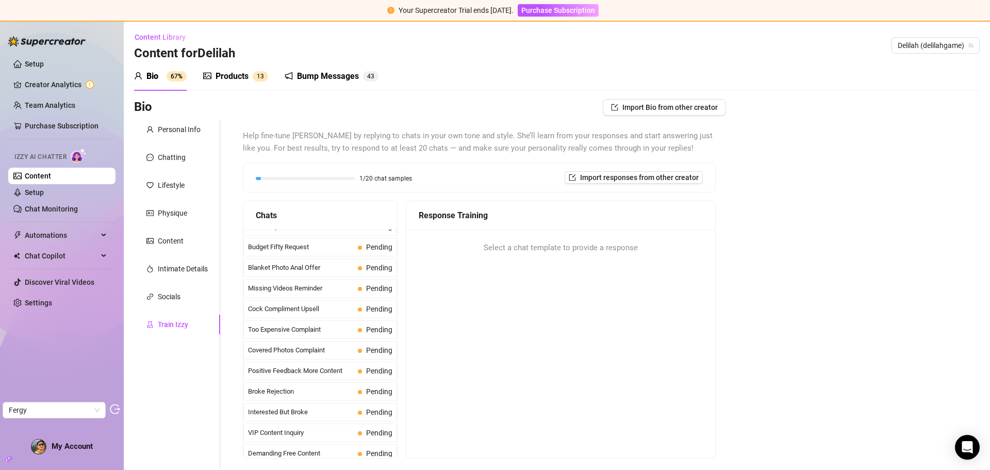
scroll to position [52, 0]
click at [184, 236] on div "Content" at bounding box center [177, 241] width 86 height 20
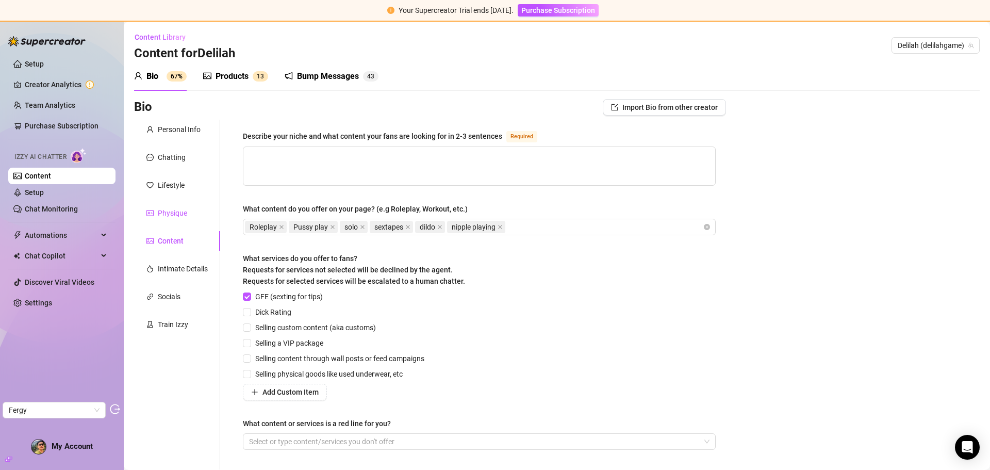
click at [183, 213] on div "Physique" at bounding box center [172, 212] width 29 height 11
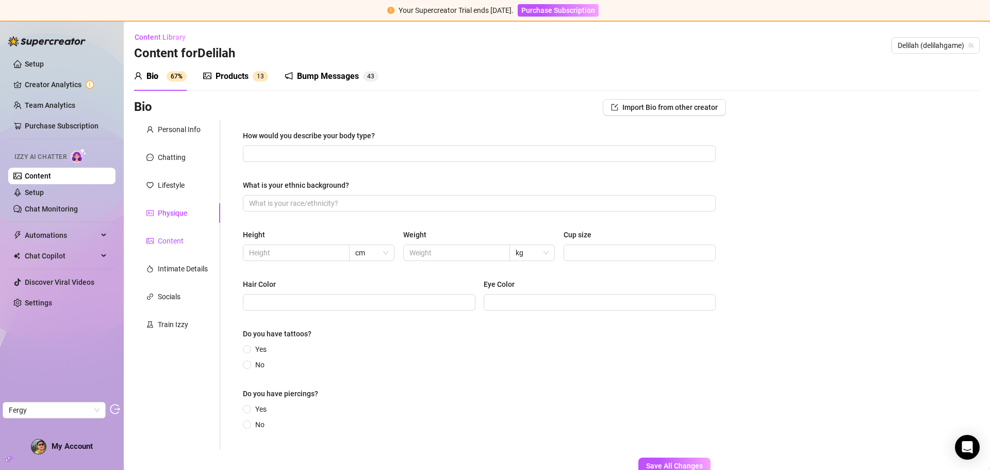
click at [178, 243] on div "Content" at bounding box center [171, 240] width 26 height 11
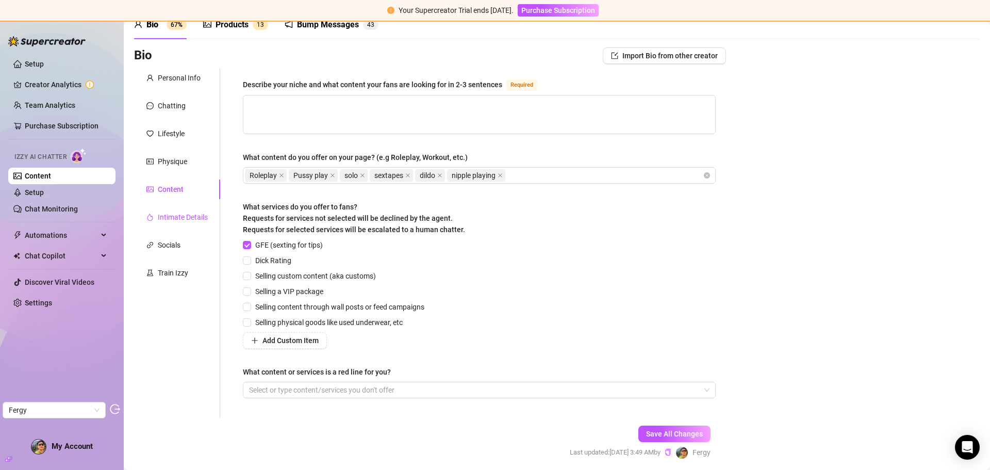
click at [186, 219] on div "Intimate Details" at bounding box center [183, 216] width 50 height 11
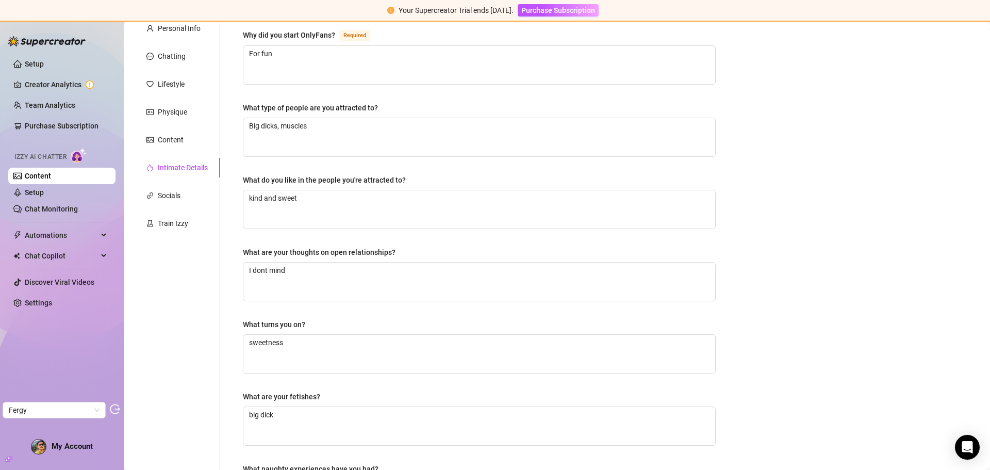
scroll to position [155, 0]
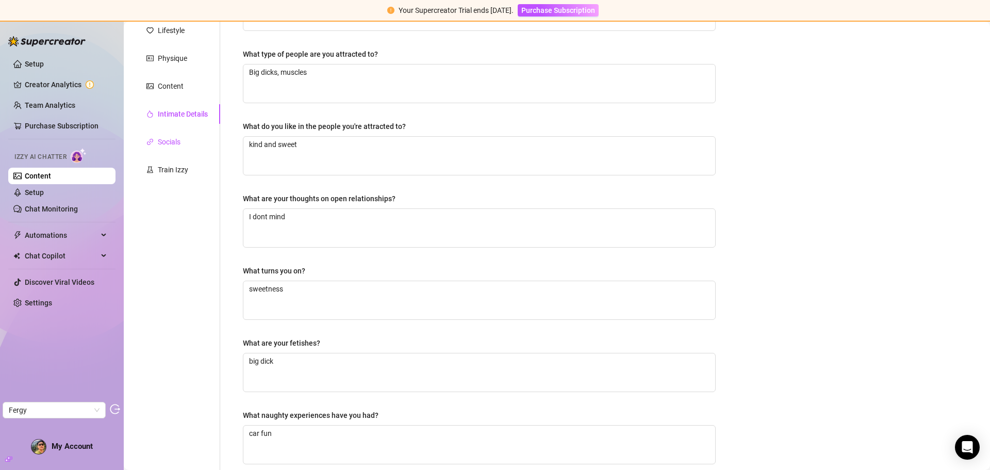
click at [170, 145] on div "Socials" at bounding box center [169, 141] width 23 height 11
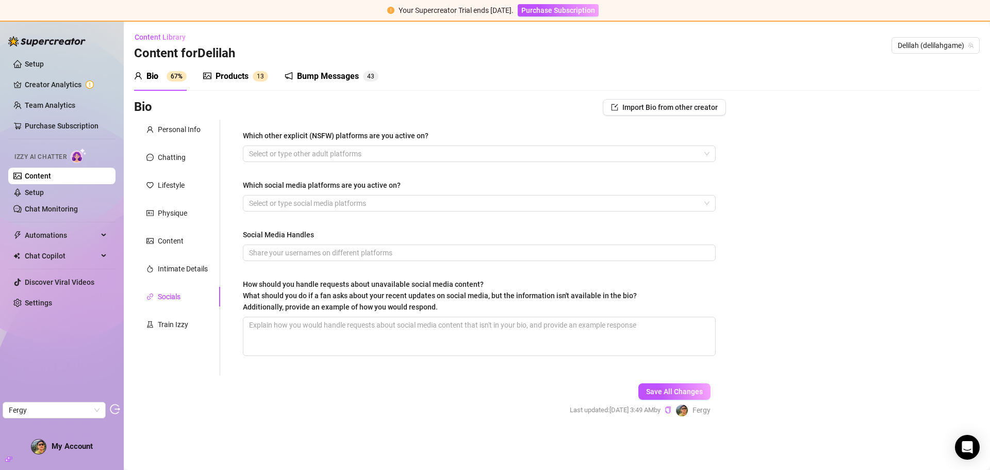
scroll to position [0, 0]
click at [168, 326] on div "Train Izzy" at bounding box center [173, 324] width 30 height 11
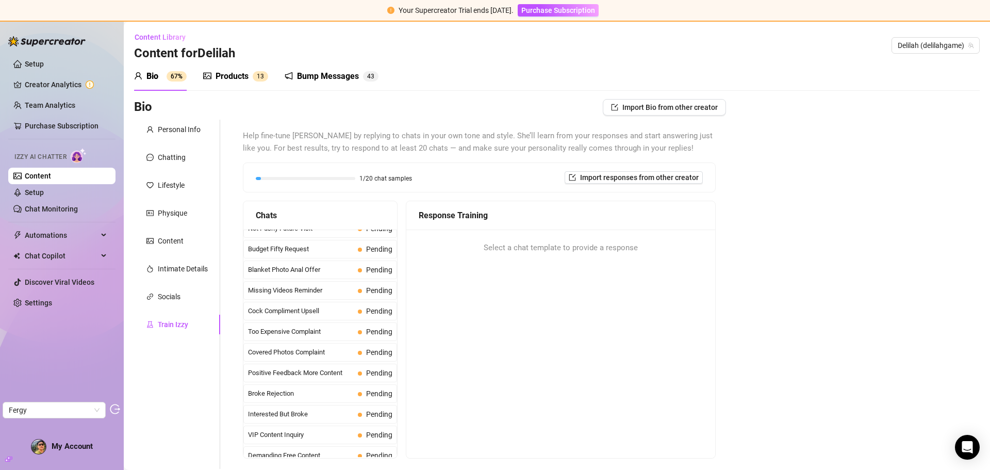
click at [351, 76] on div "Bump Messages" at bounding box center [328, 76] width 62 height 12
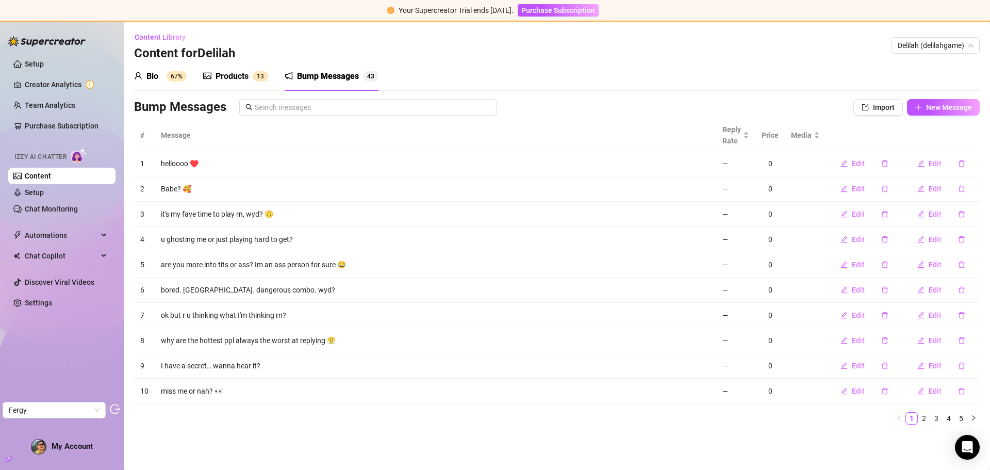
click at [249, 73] on div "Products" at bounding box center [232, 76] width 33 height 12
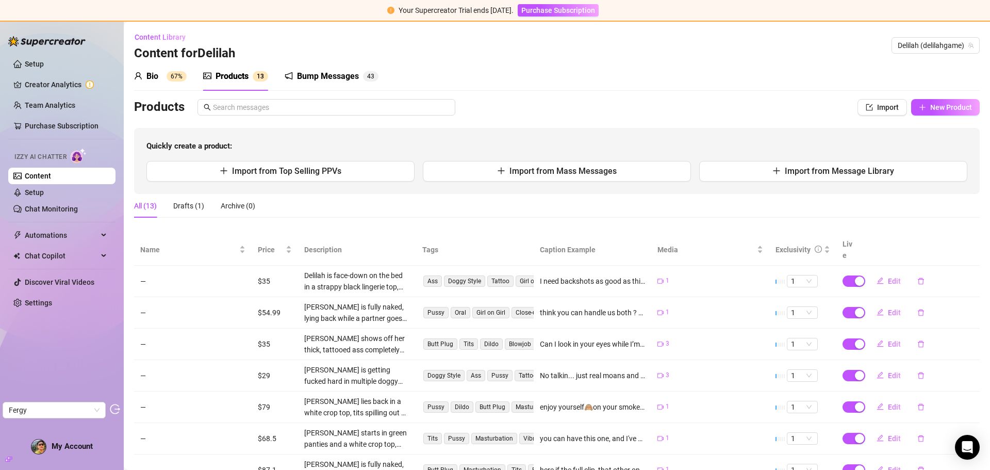
click at [154, 82] on div "Bio" at bounding box center [152, 76] width 12 height 12
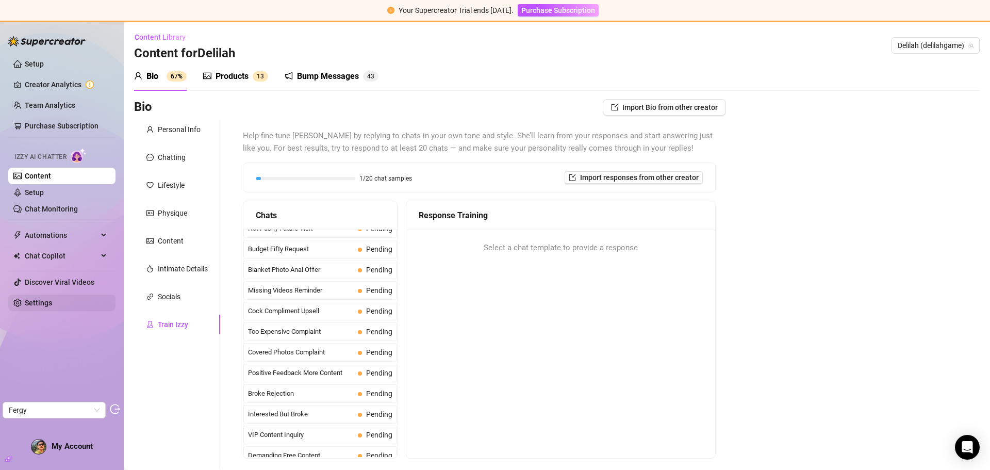
click at [46, 304] on link "Settings" at bounding box center [38, 303] width 27 height 8
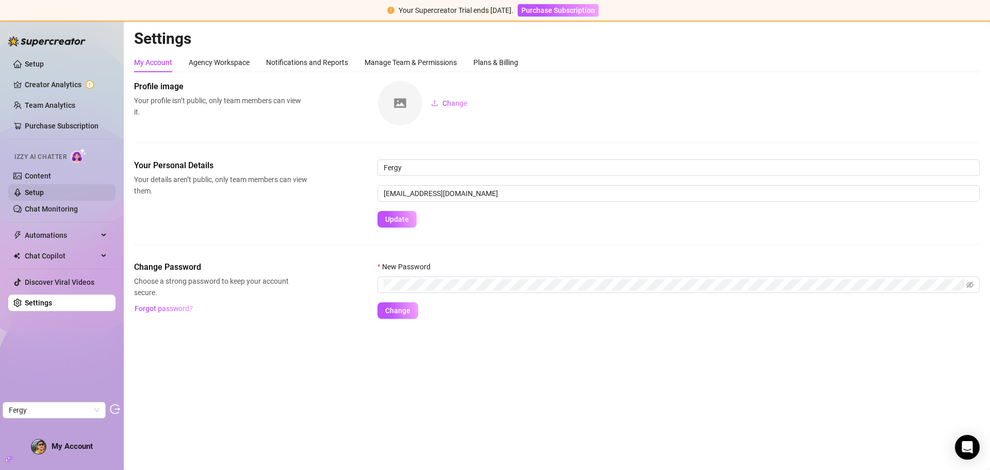
click at [44, 189] on link "Setup" at bounding box center [34, 192] width 19 height 8
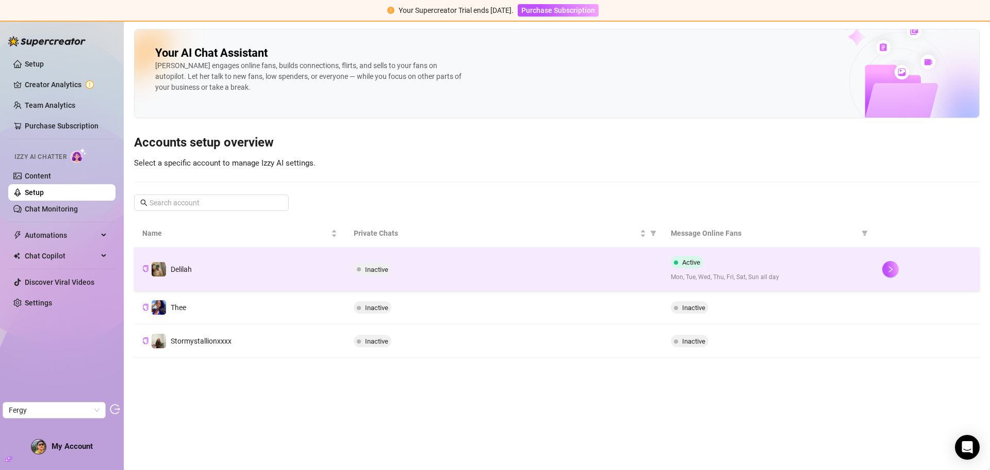
click at [484, 258] on td "Inactive" at bounding box center [504, 269] width 317 height 43
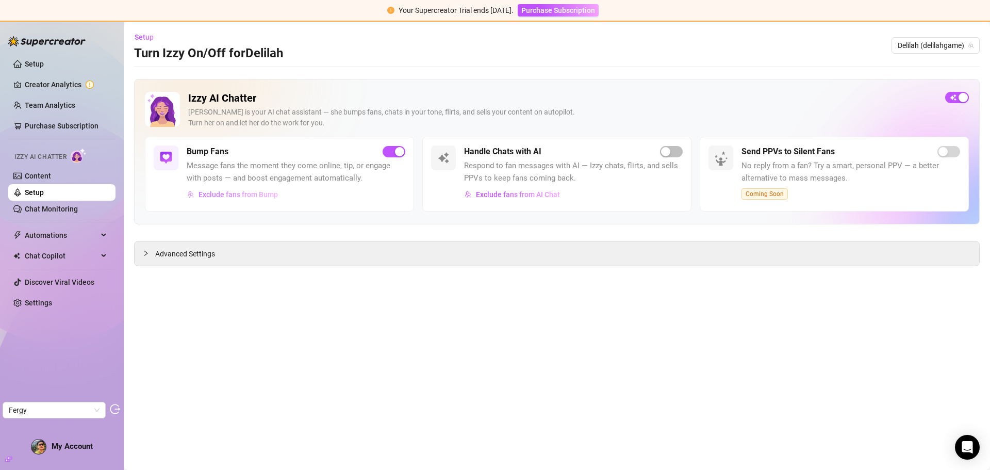
click at [258, 197] on span "Exclude fans from Bump" at bounding box center [238, 194] width 79 height 8
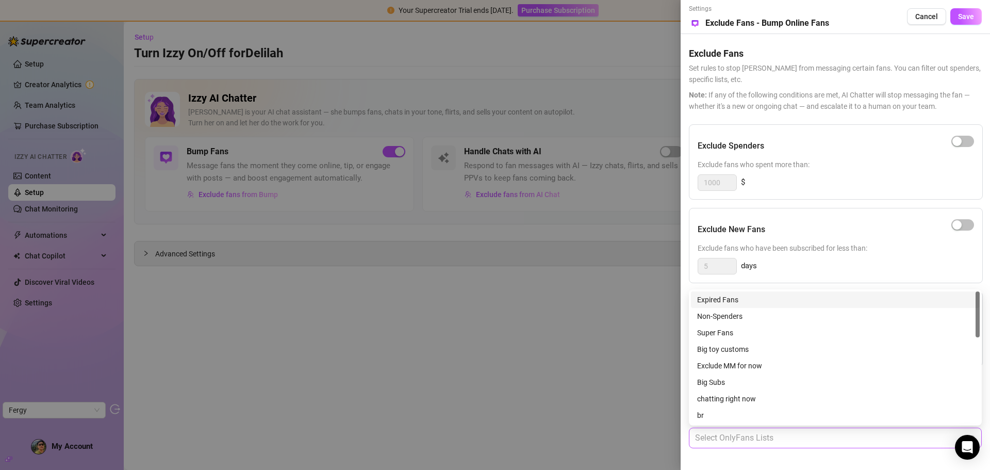
click at [779, 440] on div at bounding box center [830, 438] width 278 height 19
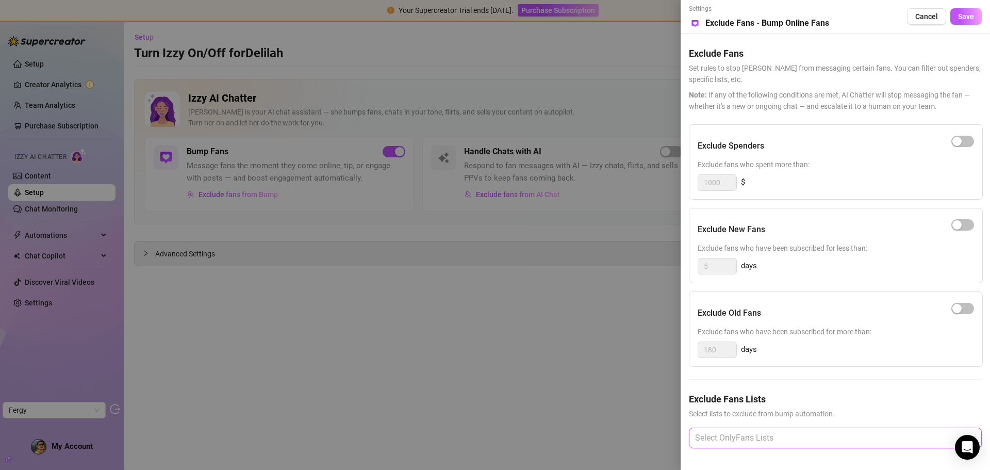
click at [863, 266] on div "5 days" at bounding box center [836, 266] width 276 height 17
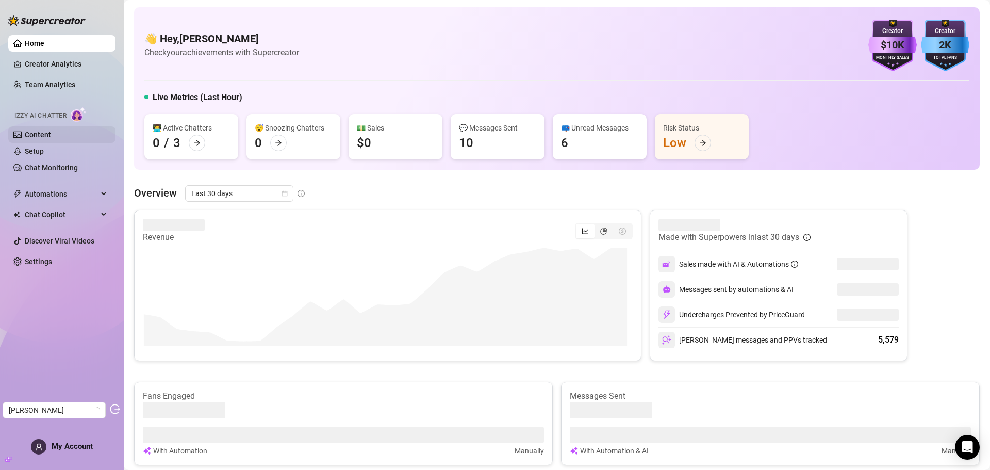
click at [50, 136] on link "Content" at bounding box center [38, 134] width 26 height 8
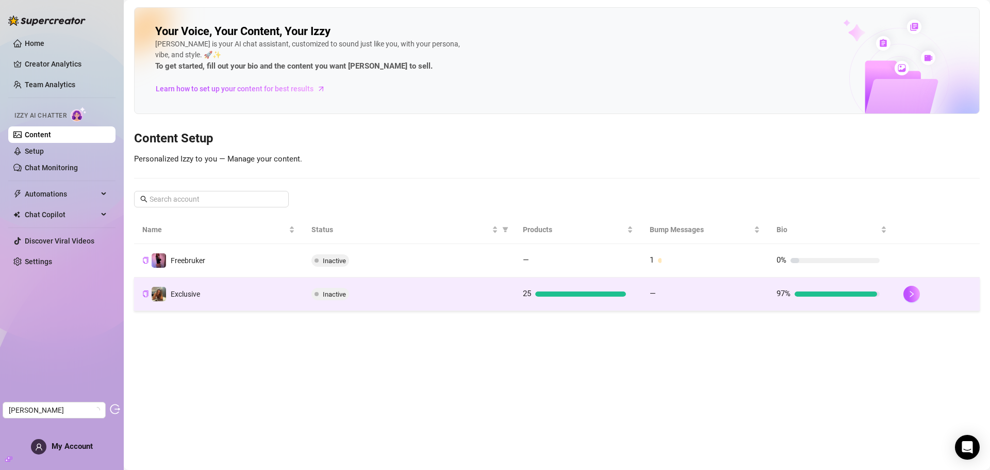
click at [470, 293] on div "Inactive" at bounding box center [409, 294] width 195 height 12
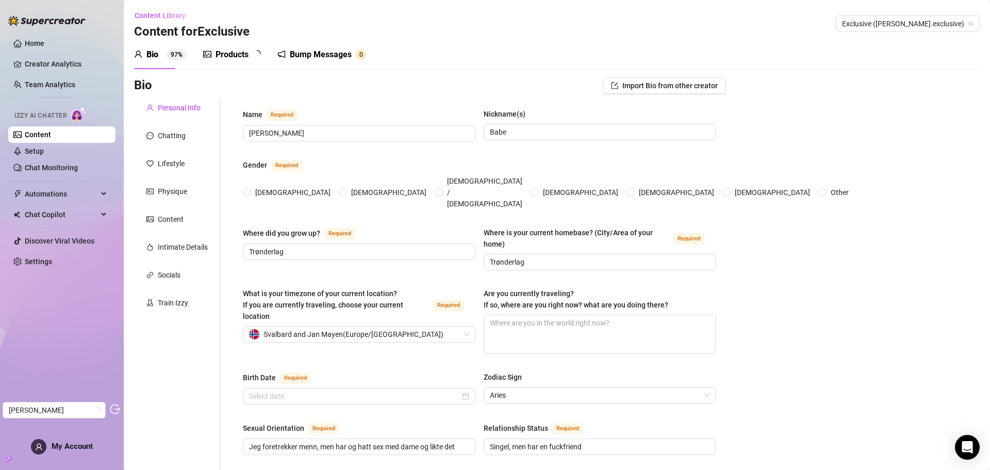
radio input "true"
type input "[DATE]"
click at [307, 59] on div "Bump Messages" at bounding box center [328, 54] width 62 height 12
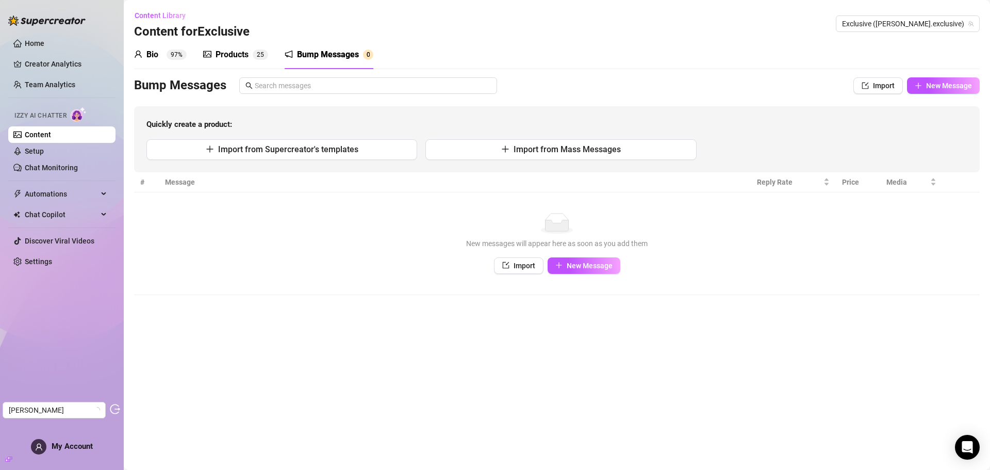
click at [233, 52] on div "Products" at bounding box center [232, 54] width 33 height 12
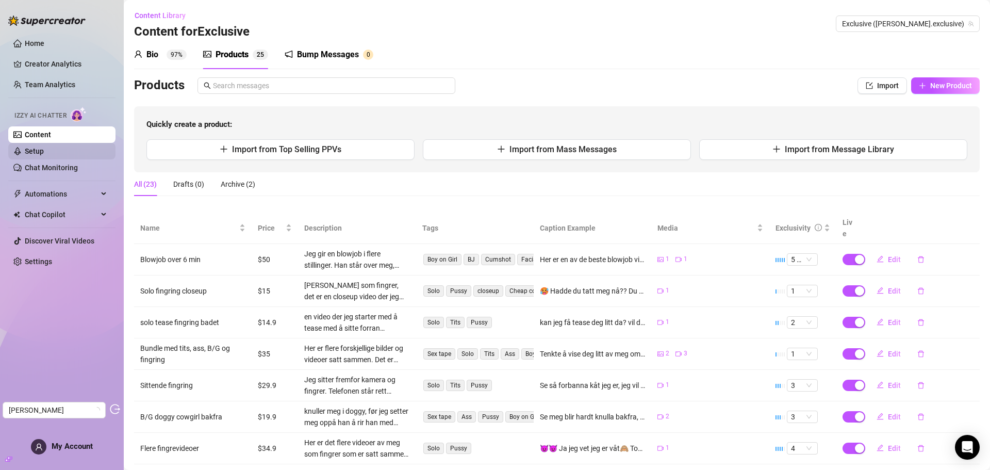
click at [44, 154] on link "Setup" at bounding box center [34, 151] width 19 height 8
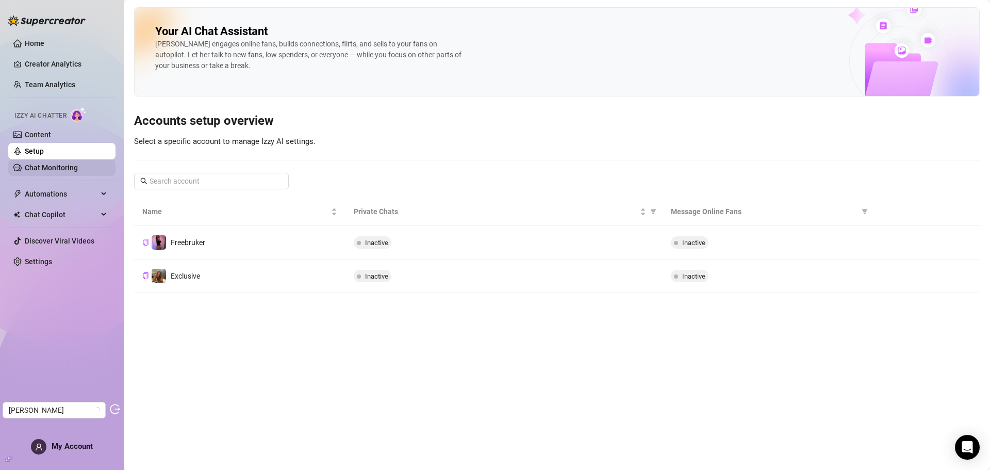
click at [74, 168] on link "Chat Monitoring" at bounding box center [51, 167] width 53 height 8
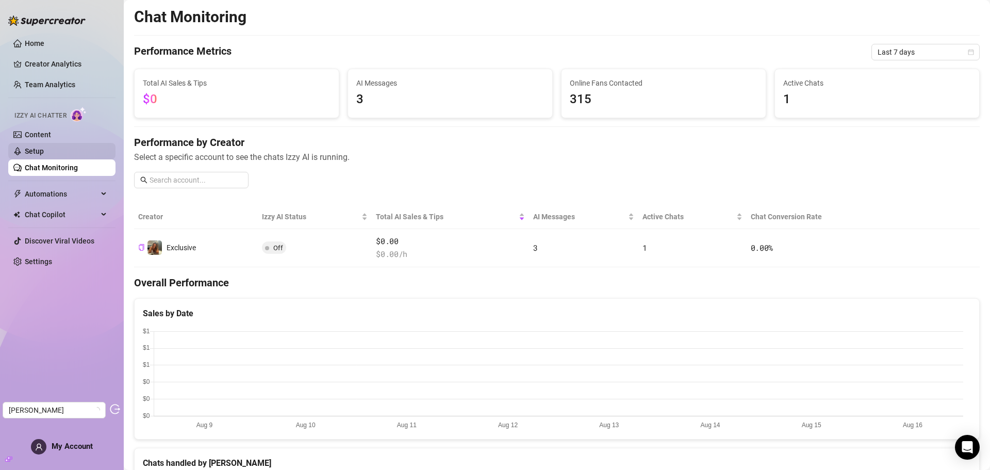
click at [44, 153] on link "Setup" at bounding box center [34, 151] width 19 height 8
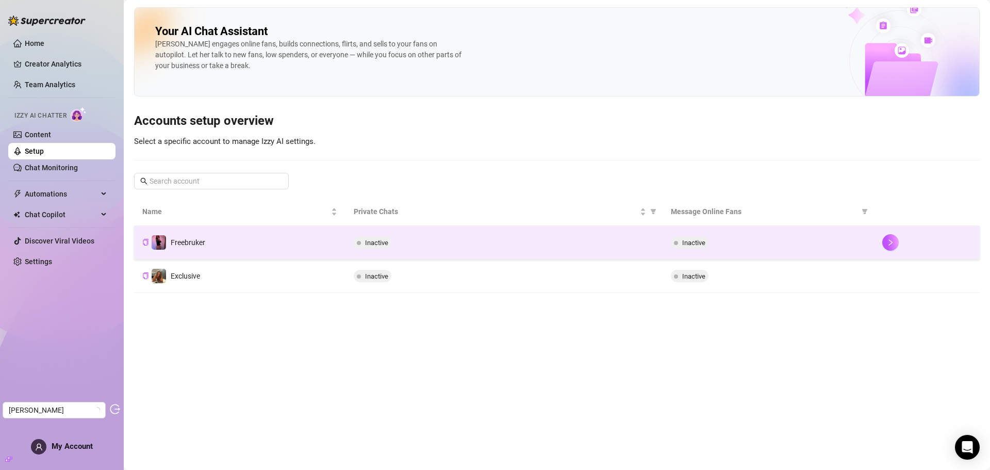
click at [459, 233] on td "Inactive" at bounding box center [504, 243] width 317 height 34
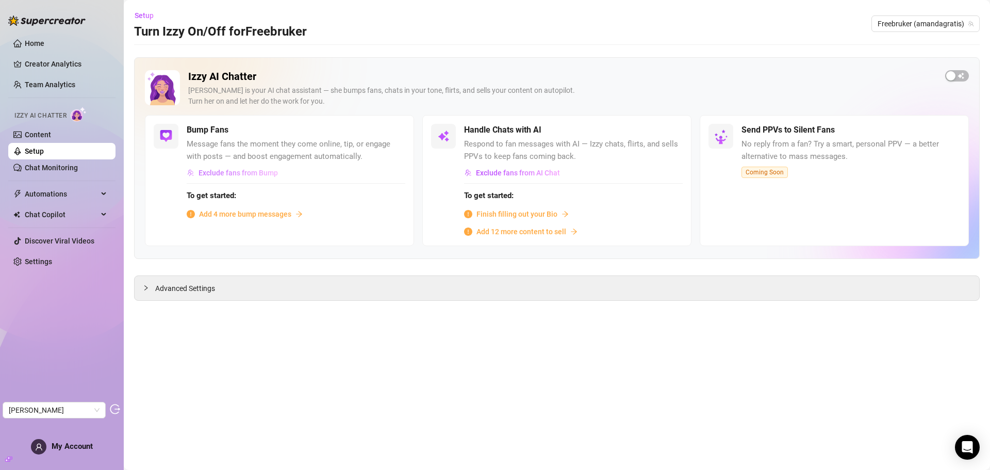
click at [255, 175] on span "Exclude fans from Bump" at bounding box center [238, 173] width 79 height 8
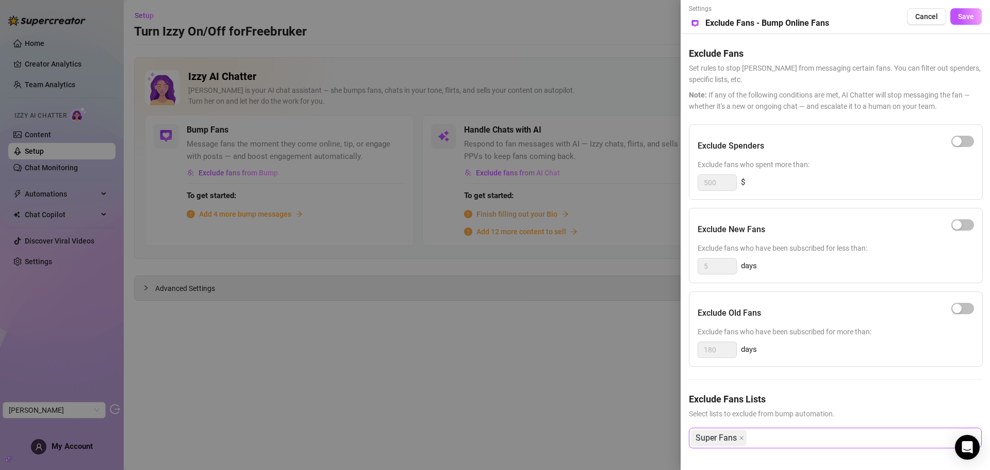
click at [880, 432] on div "Super Fans" at bounding box center [830, 438] width 278 height 19
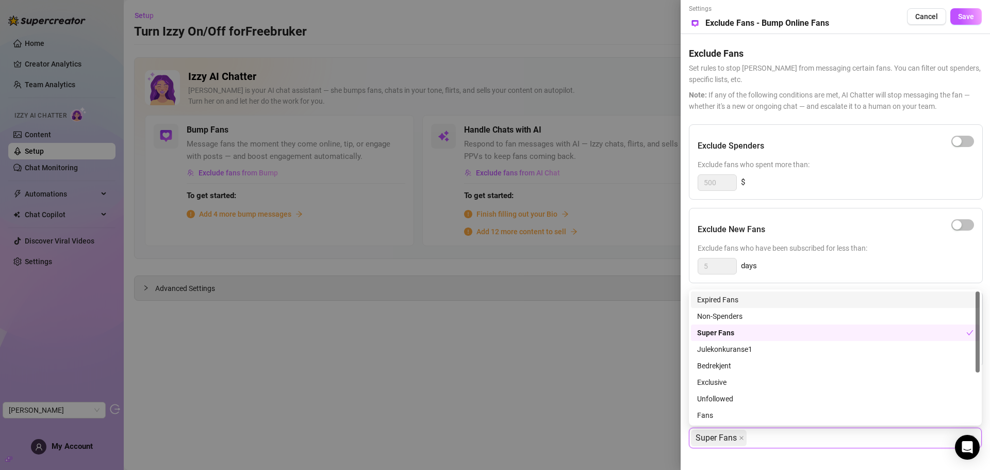
click at [602, 339] on div at bounding box center [495, 235] width 990 height 470
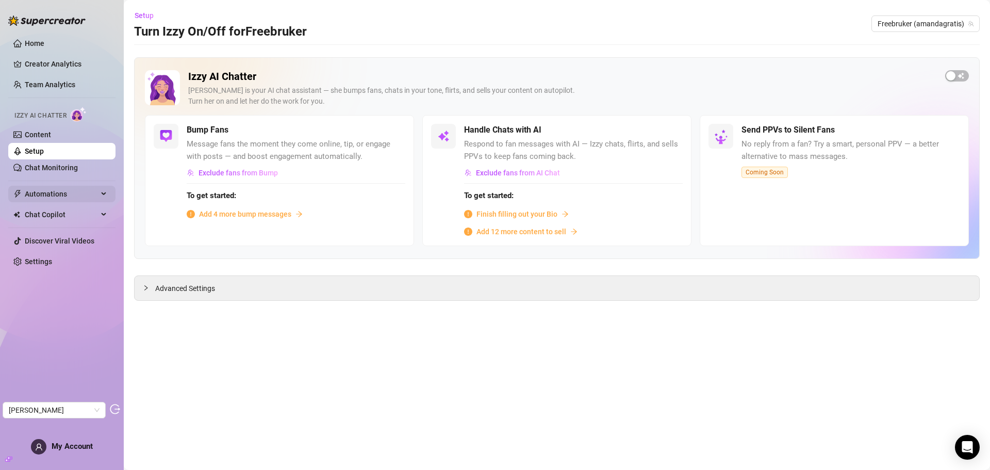
click at [69, 190] on span "Automations" at bounding box center [61, 194] width 73 height 17
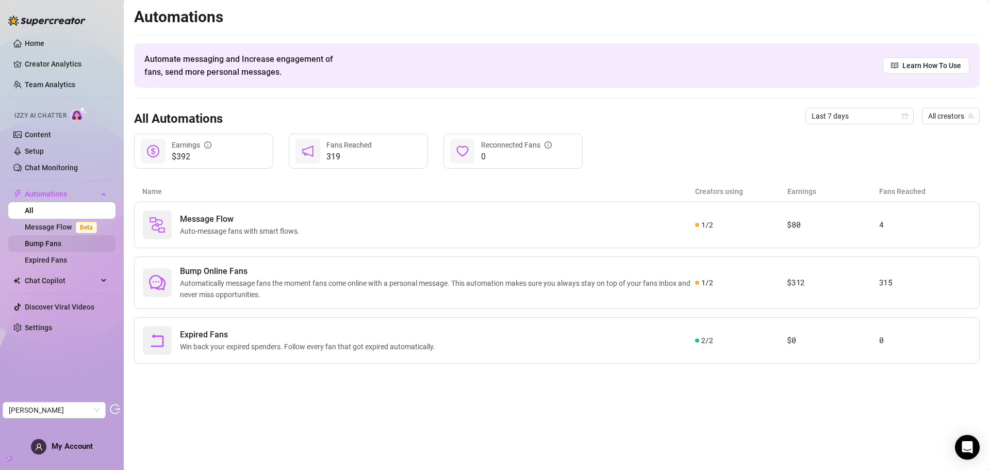
click at [42, 240] on link "Bump Fans" at bounding box center [43, 243] width 37 height 8
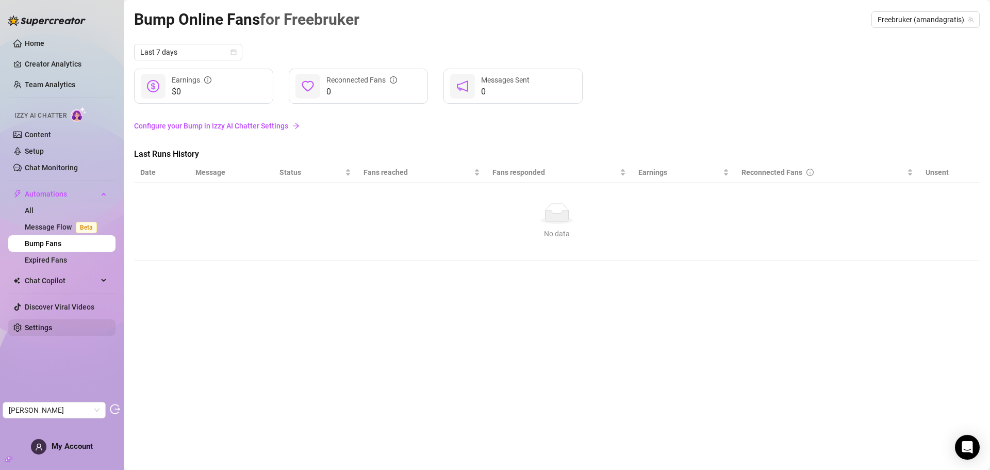
click at [50, 329] on link "Settings" at bounding box center [38, 327] width 27 height 8
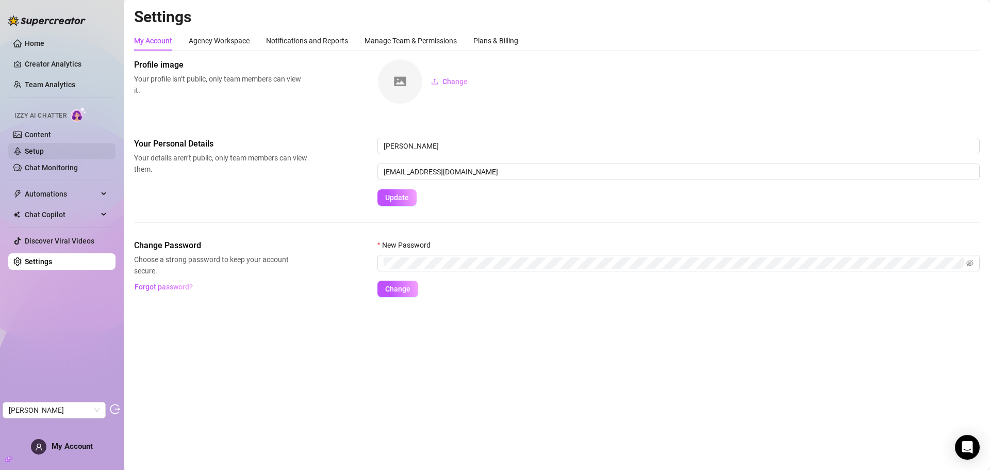
click at [44, 147] on link "Setup" at bounding box center [34, 151] width 19 height 8
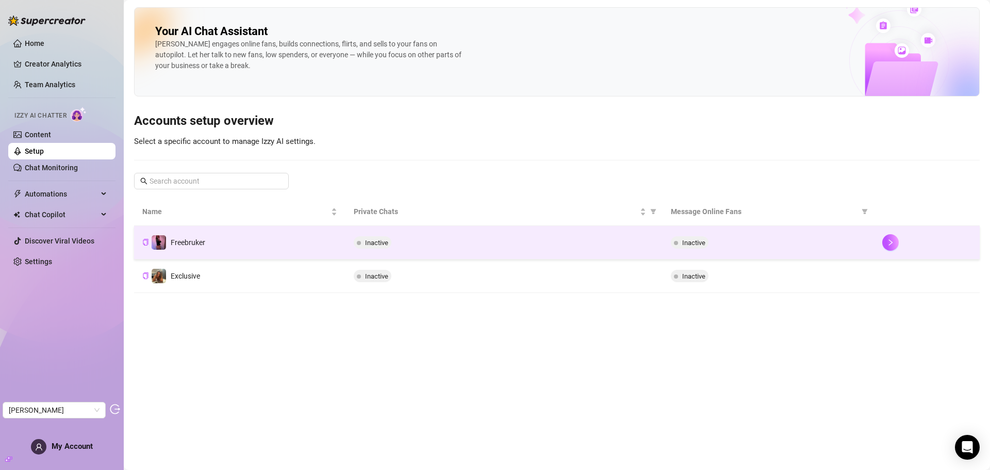
click at [445, 239] on div "Inactive" at bounding box center [504, 242] width 301 height 12
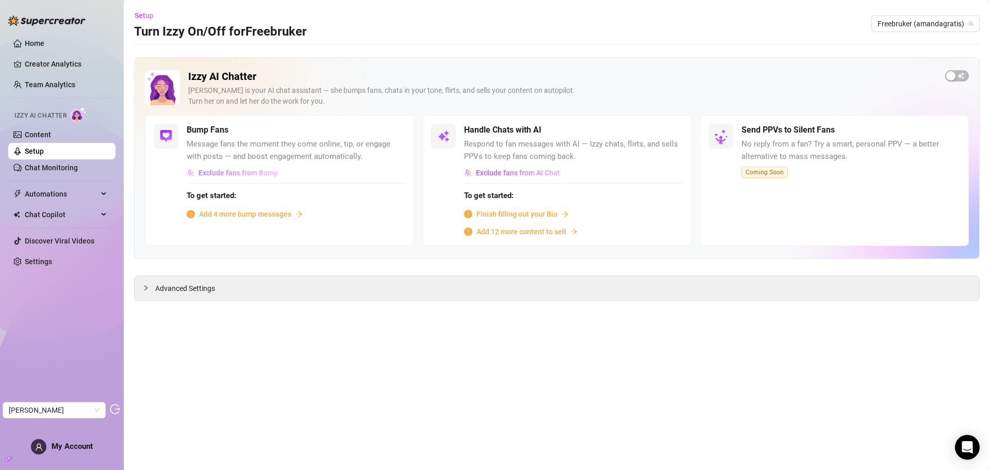
click at [243, 175] on span "Exclude fans from Bump" at bounding box center [238, 173] width 79 height 8
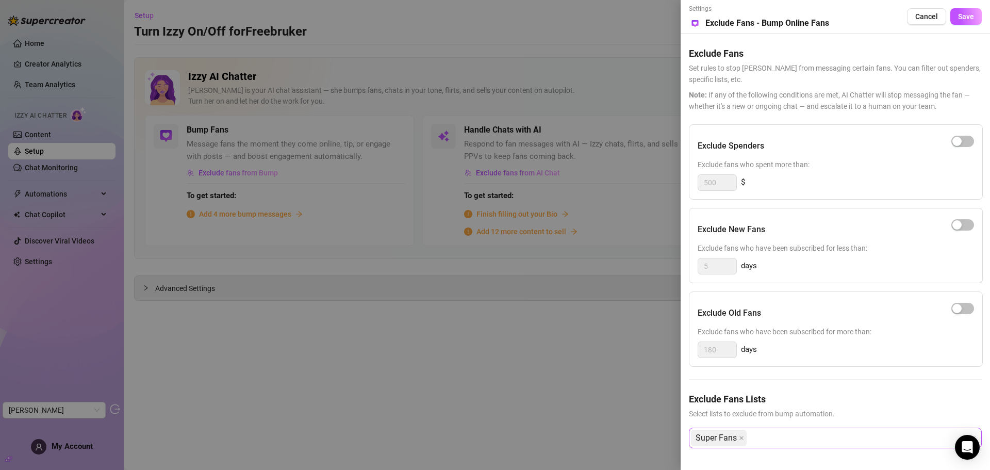
click at [882, 445] on div "Super Fans" at bounding box center [830, 438] width 278 height 19
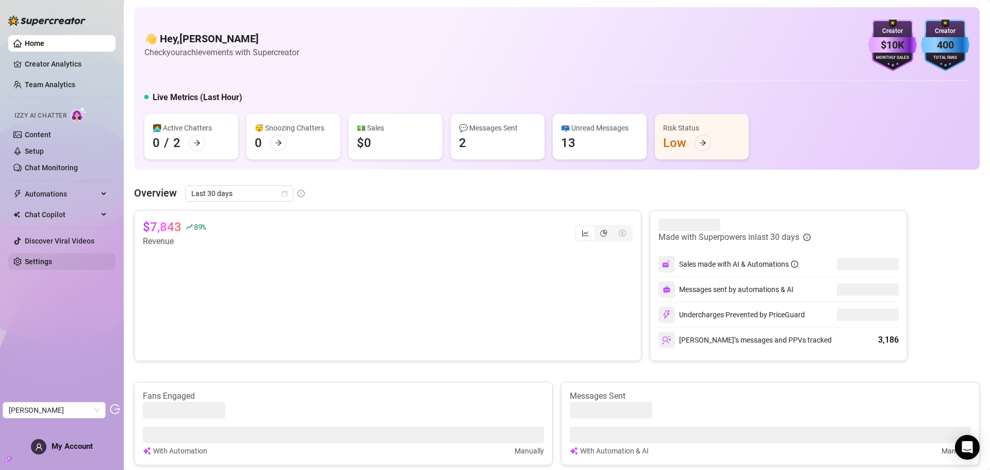
drag, startPoint x: 51, startPoint y: 263, endPoint x: 67, endPoint y: 259, distance: 16.3
click at [51, 263] on link "Settings" at bounding box center [38, 261] width 27 height 8
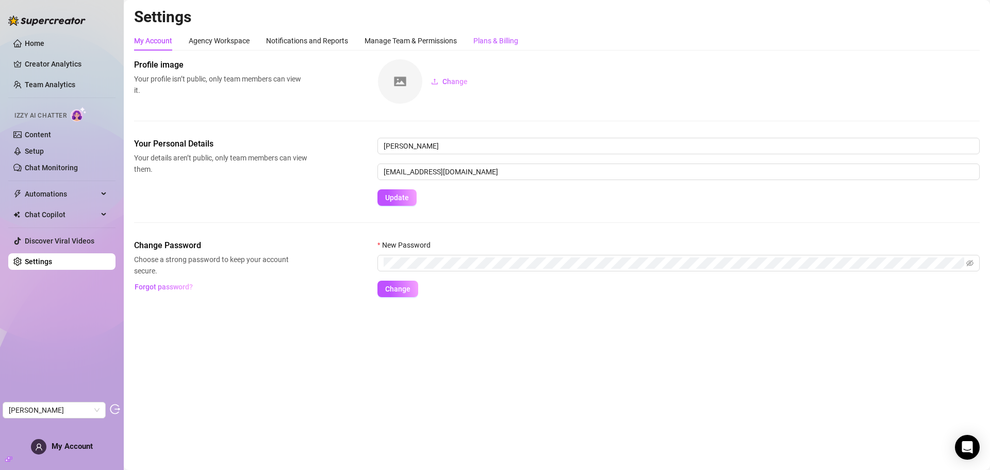
click at [487, 39] on div "Plans & Billing" at bounding box center [495, 40] width 45 height 11
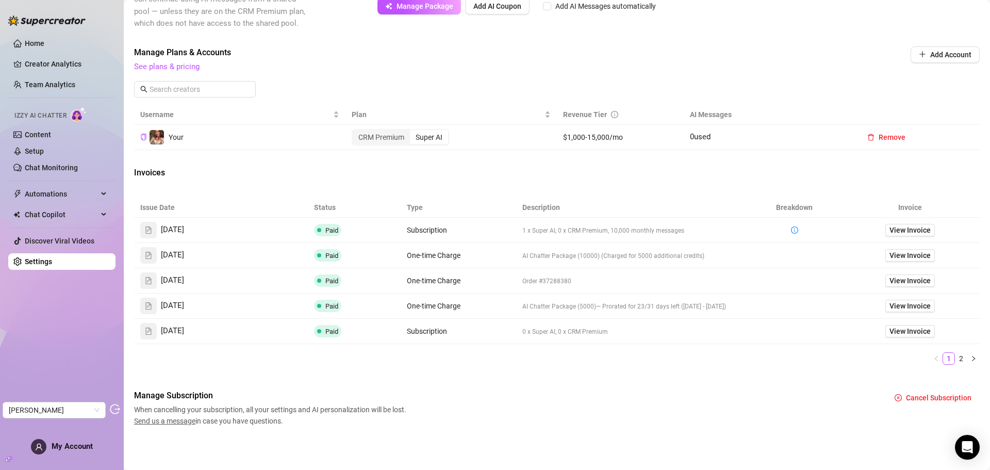
scroll to position [275, 0]
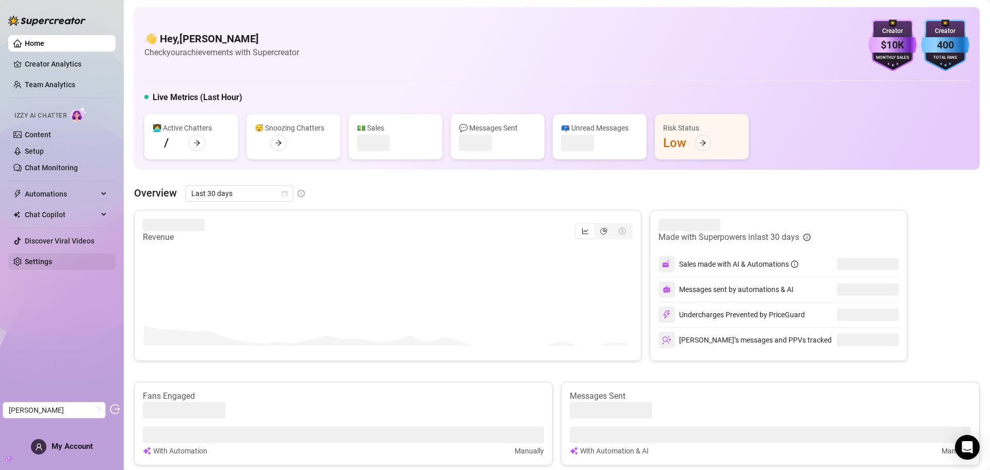
click at [41, 262] on link "Settings" at bounding box center [38, 261] width 27 height 8
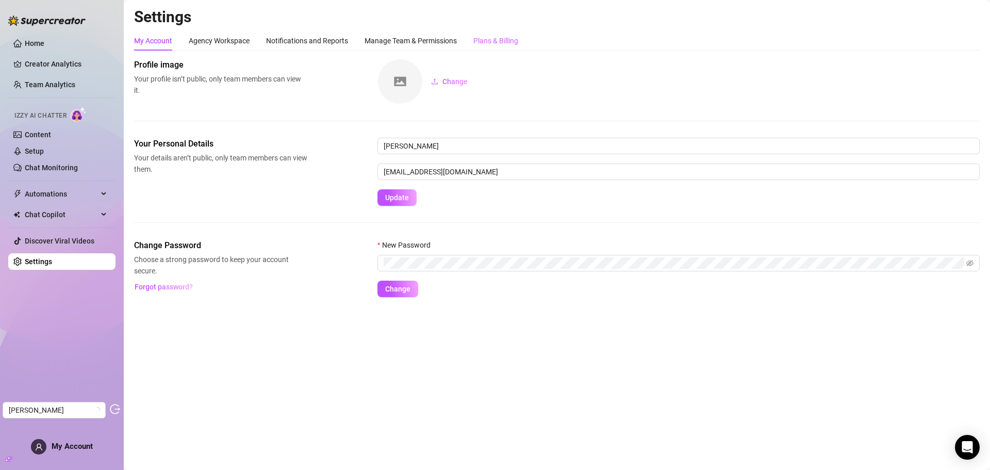
click at [505, 32] on div "Plans & Billing" at bounding box center [495, 41] width 45 height 20
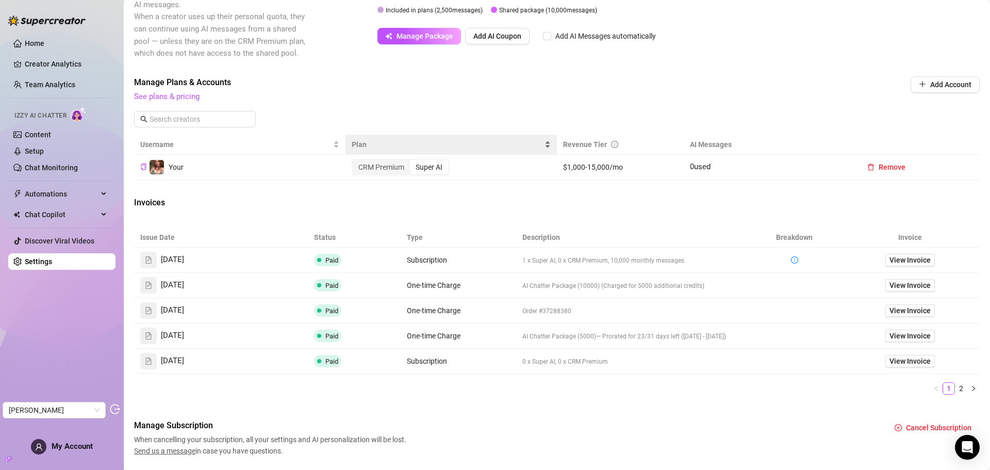
scroll to position [275, 0]
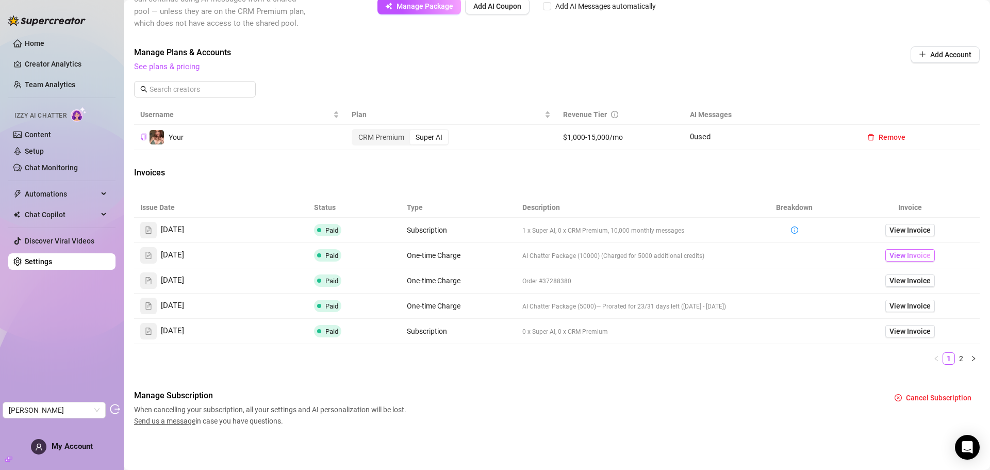
click at [890, 256] on span "View Invoice" at bounding box center [910, 255] width 41 height 11
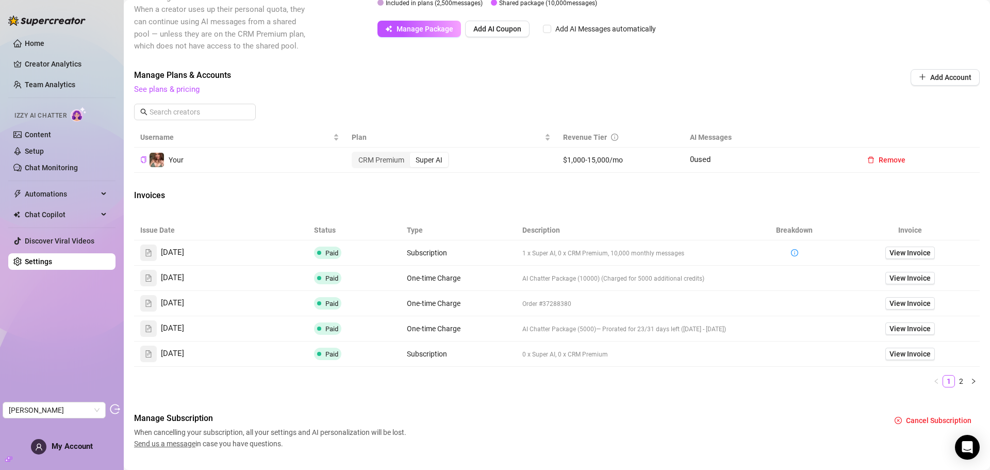
scroll to position [258, 0]
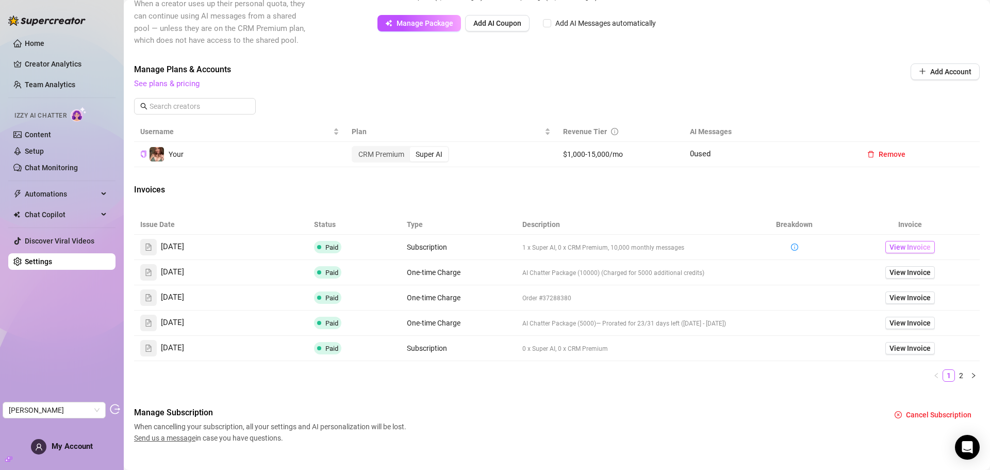
click at [897, 247] on span "View Invoice" at bounding box center [910, 246] width 41 height 11
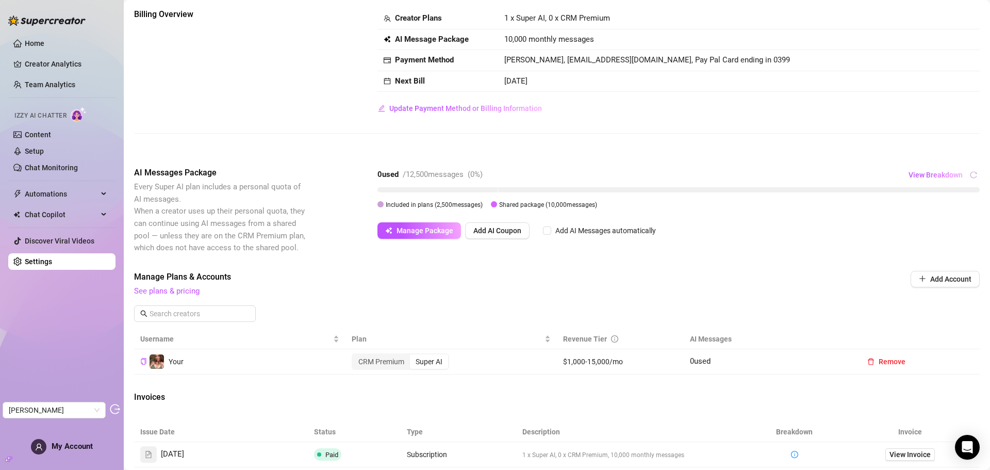
scroll to position [0, 0]
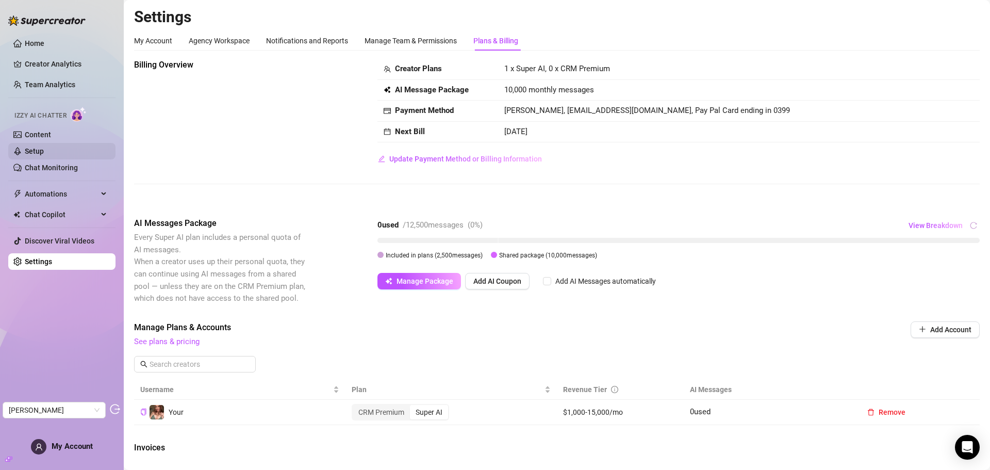
click at [44, 153] on link "Setup" at bounding box center [34, 151] width 19 height 8
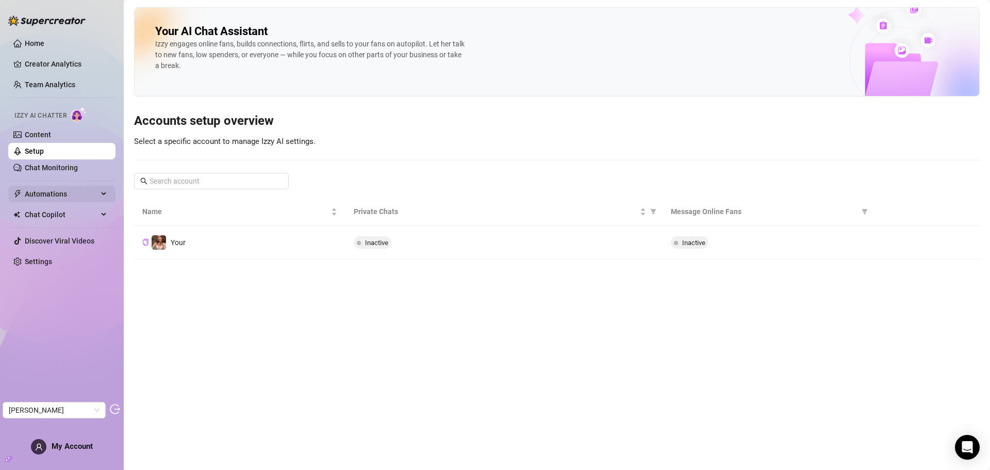
click at [64, 198] on span "Automations" at bounding box center [61, 194] width 73 height 17
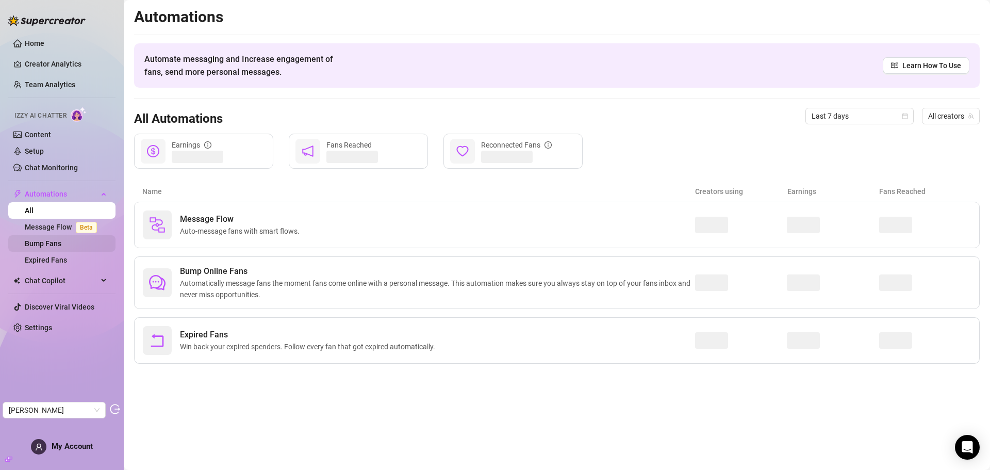
click at [55, 242] on link "Bump Fans" at bounding box center [43, 243] width 37 height 8
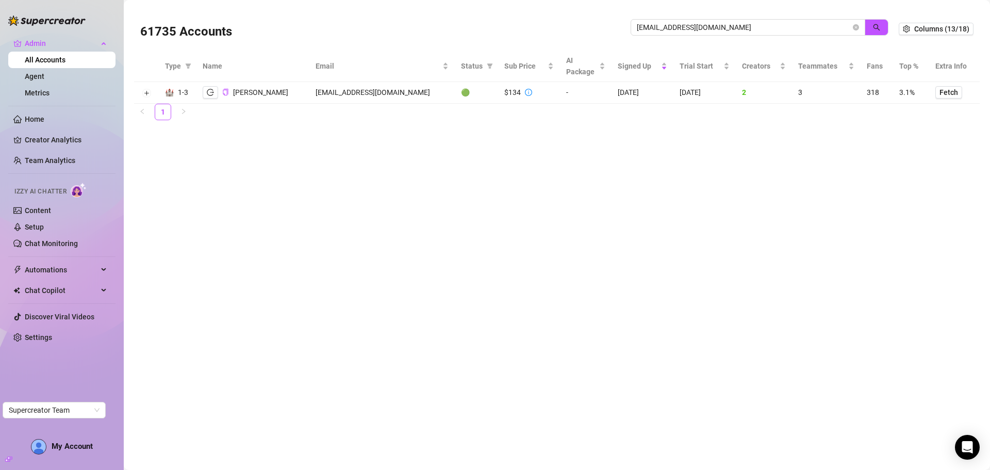
click at [577, 17] on div "61735 Accounts [EMAIL_ADDRESS][DOMAIN_NAME]" at bounding box center [519, 28] width 759 height 35
click at [876, 28] on icon "search" at bounding box center [876, 27] width 7 height 7
type input "[EMAIL_ADDRESS][DOMAIN_NAME]"
click at [206, 92] on button "button" at bounding box center [210, 92] width 15 height 12
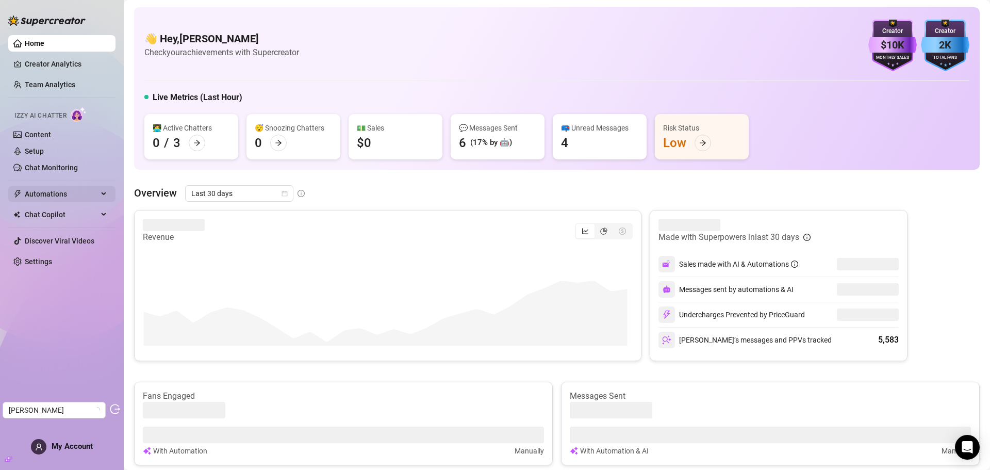
click at [55, 194] on span "Automations" at bounding box center [61, 194] width 73 height 17
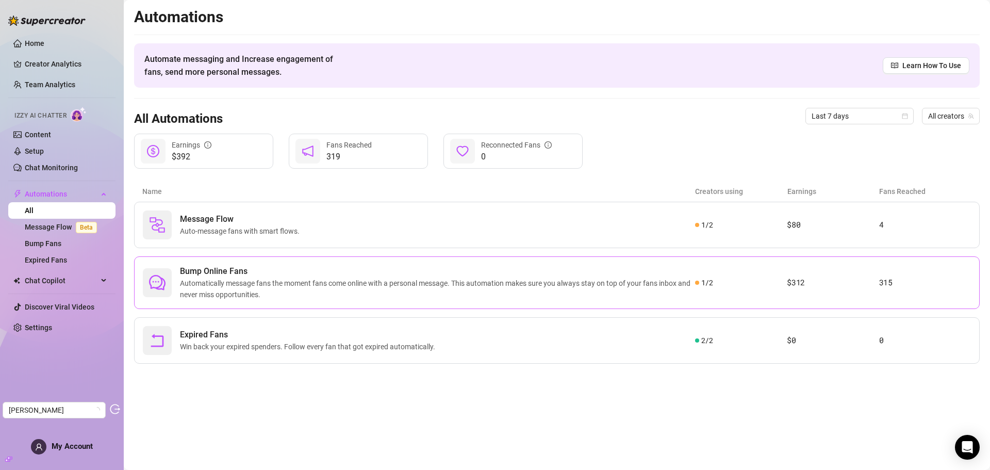
click at [274, 289] on span "Automatically message fans the moment fans come online with a personal message.…" at bounding box center [437, 288] width 515 height 23
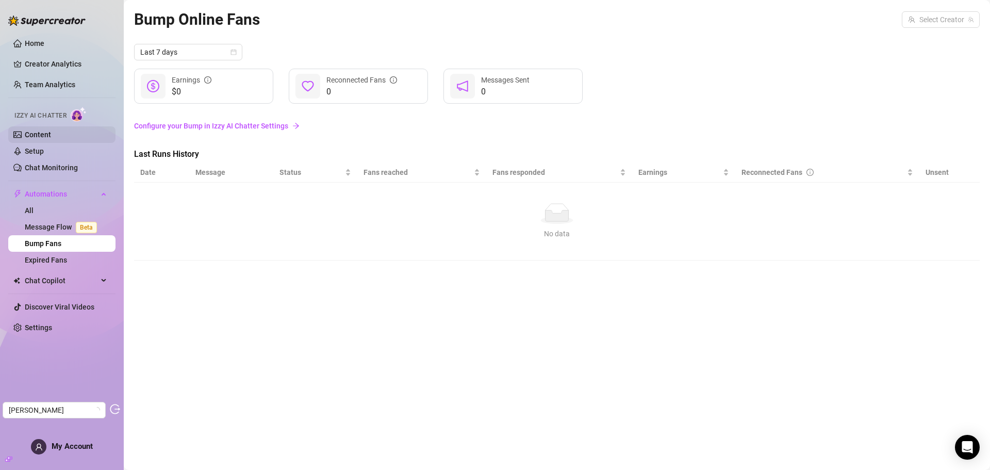
click at [51, 139] on link "Content" at bounding box center [38, 134] width 26 height 8
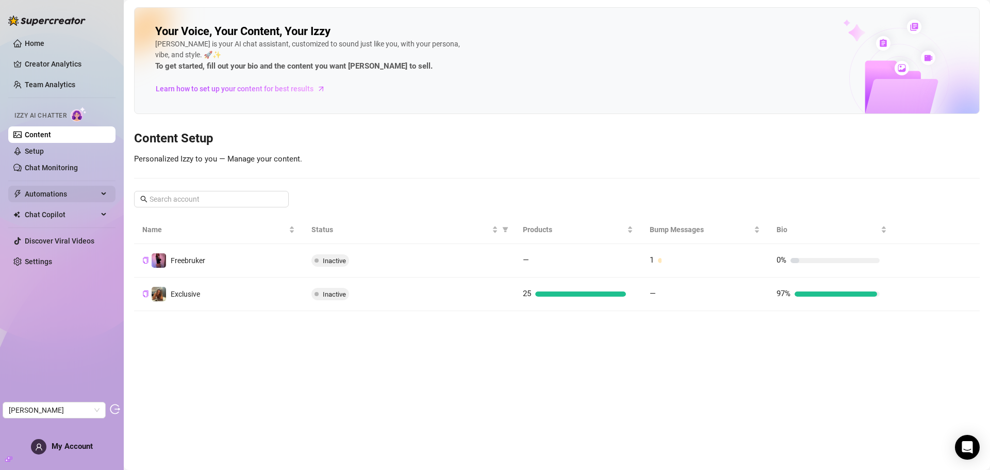
click at [57, 189] on span "Automations" at bounding box center [61, 194] width 73 height 17
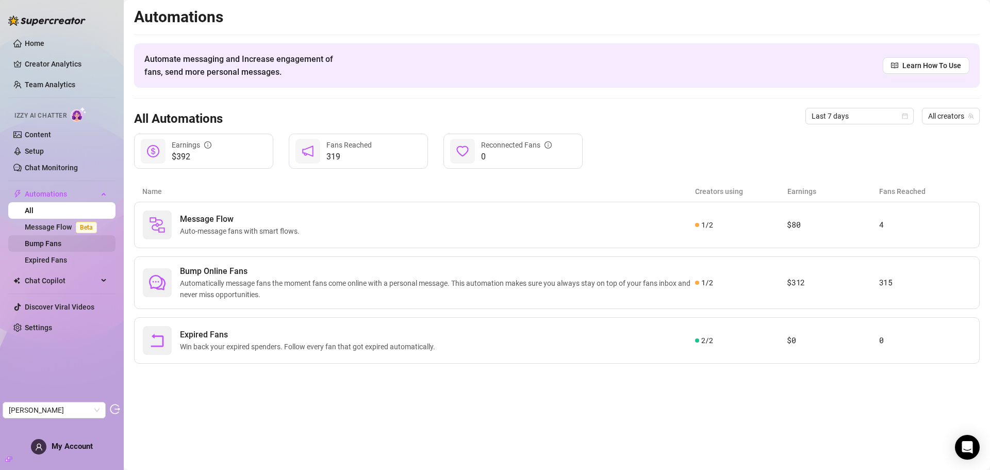
click at [50, 247] on link "Bump Fans" at bounding box center [43, 243] width 37 height 8
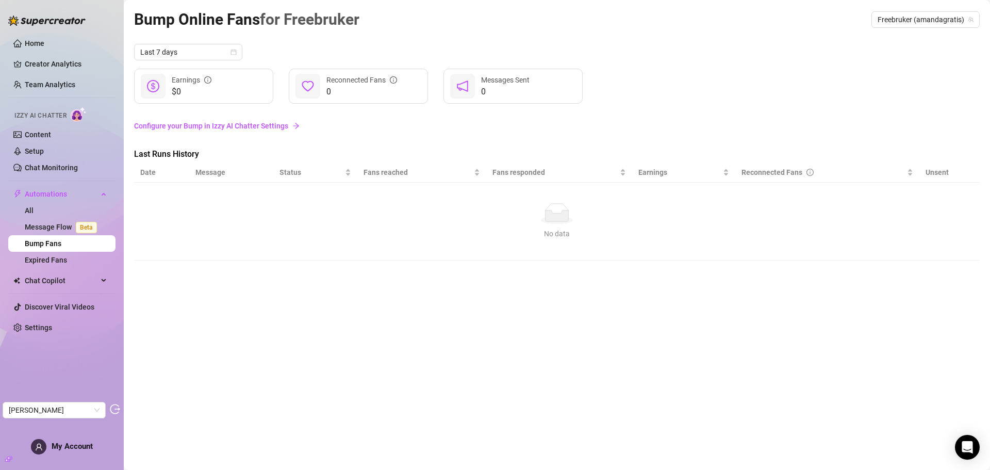
click at [568, 230] on div "No data" at bounding box center [556, 233] width 825 height 11
click at [915, 18] on span "Freebruker (amandagratis)" at bounding box center [926, 19] width 96 height 15
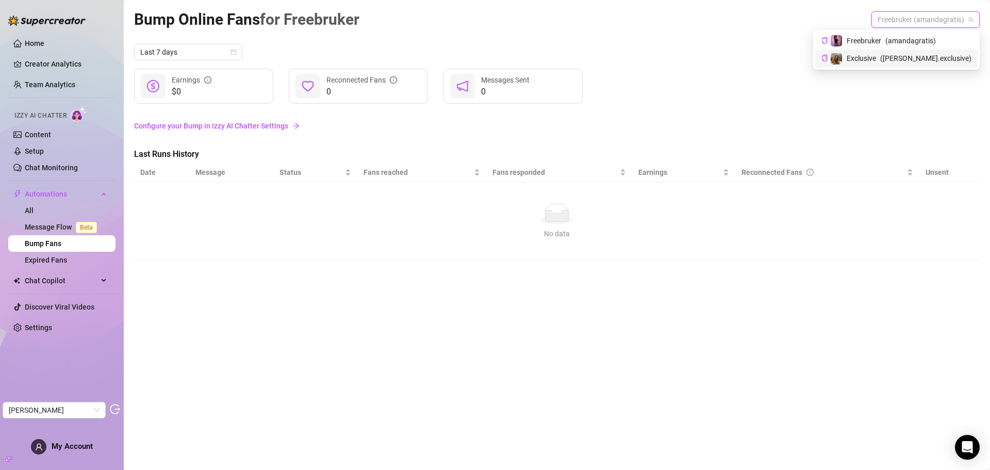
click at [876, 53] on span "Exclusive" at bounding box center [861, 58] width 29 height 11
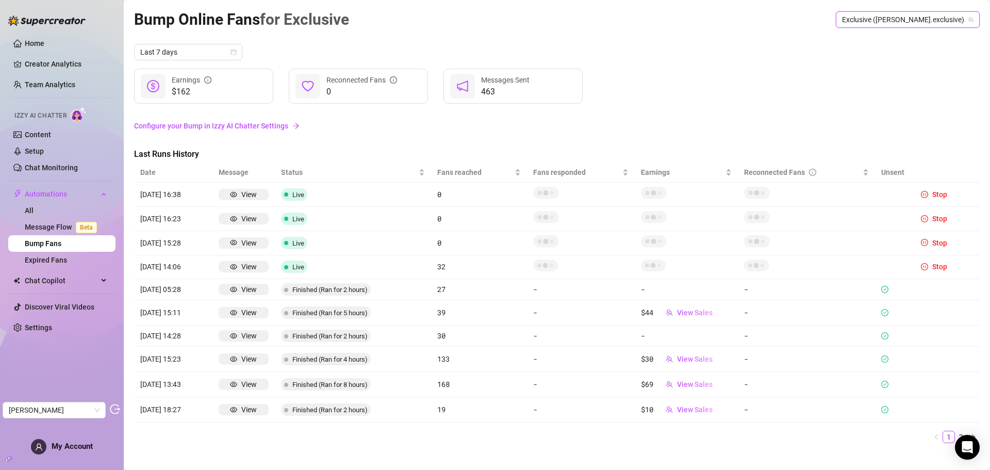
click at [165, 192] on article "[DATE] 16:38" at bounding box center [173, 194] width 66 height 11
click at [51, 138] on link "Content" at bounding box center [38, 134] width 26 height 8
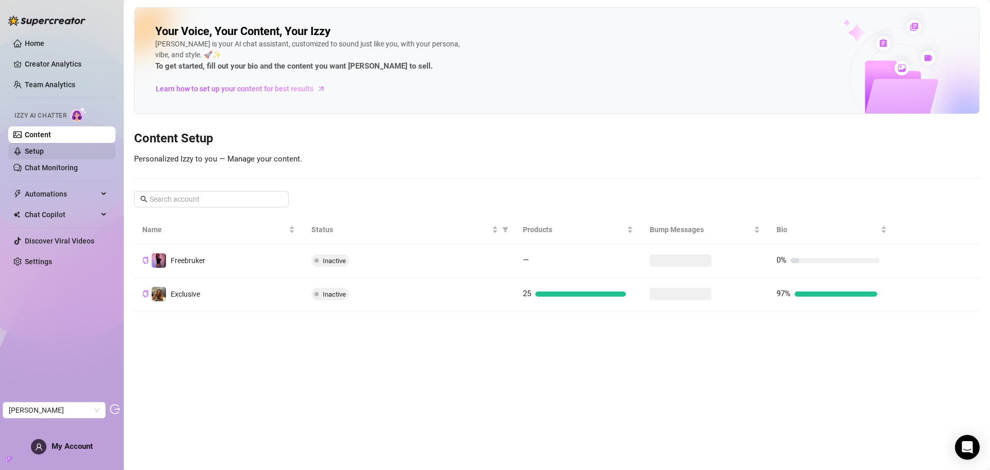
click at [43, 151] on link "Setup" at bounding box center [34, 151] width 19 height 8
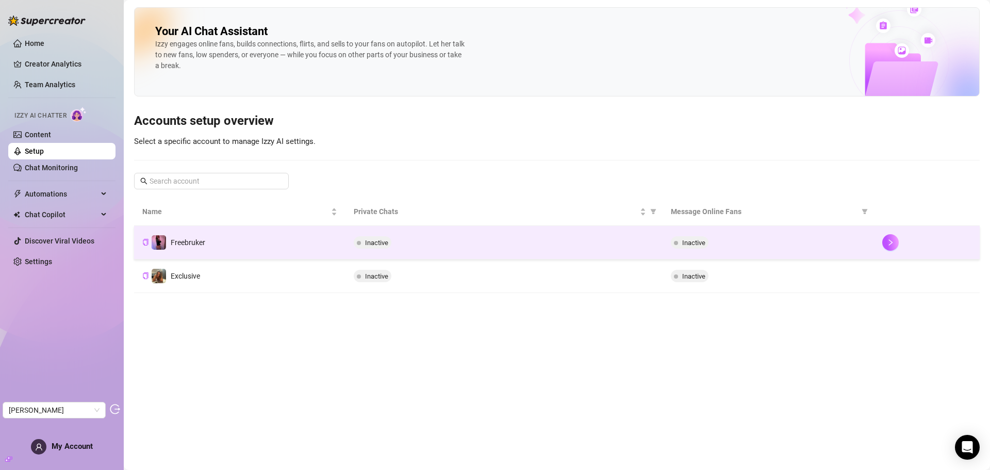
click at [501, 244] on div "Inactive" at bounding box center [504, 242] width 301 height 12
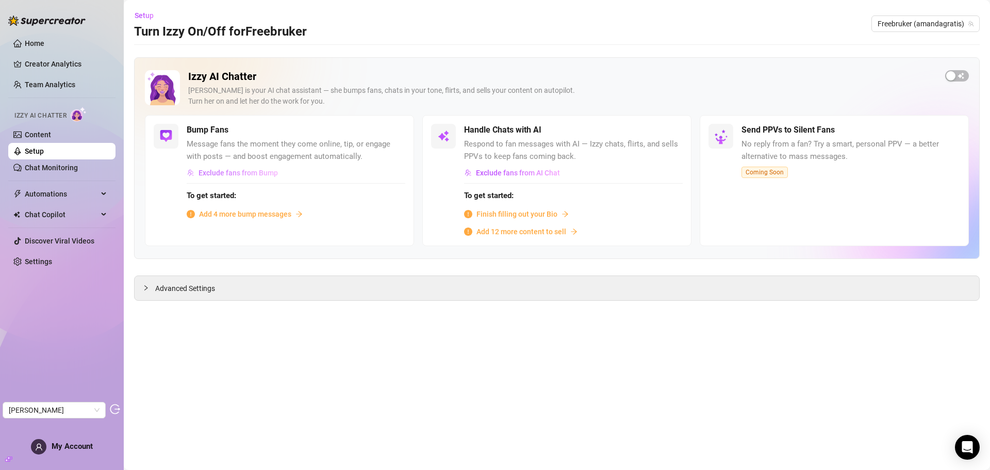
click at [254, 175] on span "Exclude fans from Bump" at bounding box center [238, 173] width 79 height 8
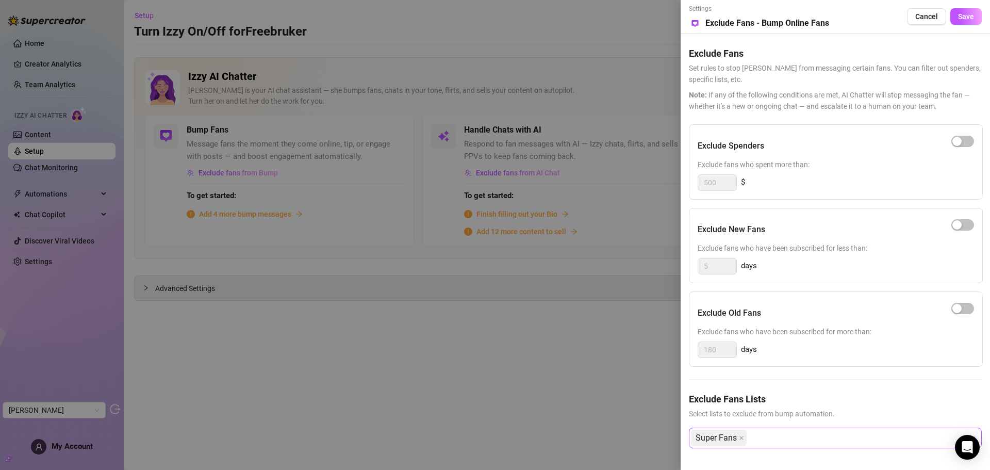
click at [783, 439] on div "Super Fans" at bounding box center [830, 438] width 278 height 19
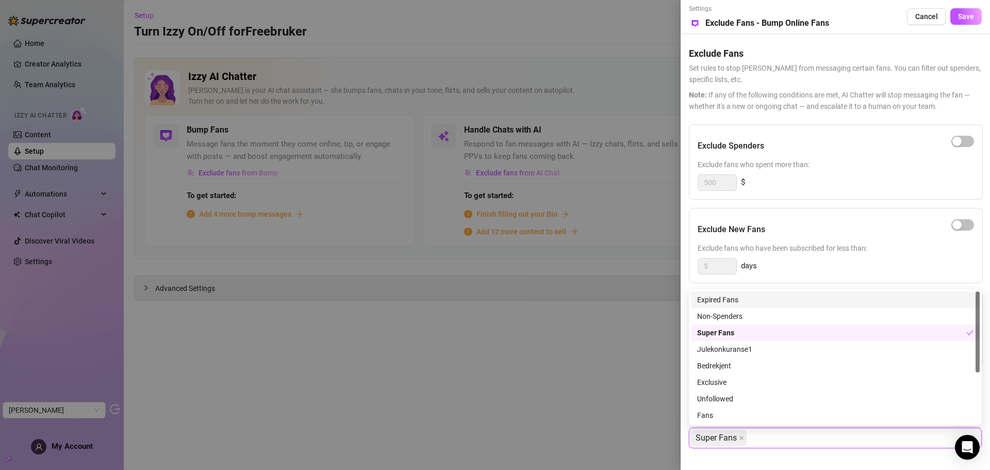
click at [794, 433] on div "Super Fans" at bounding box center [830, 438] width 278 height 19
